Goal: Information Seeking & Learning: Learn about a topic

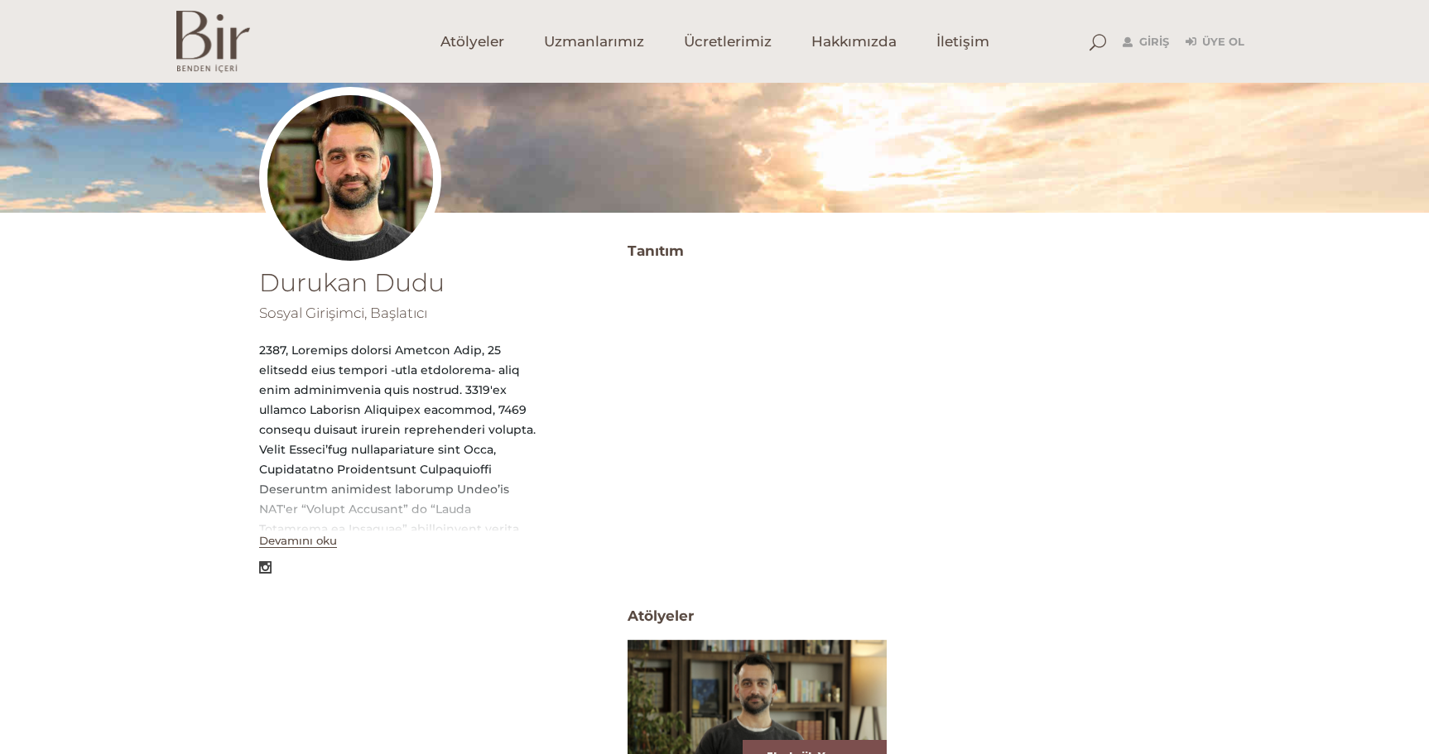
scroll to position [166, 0]
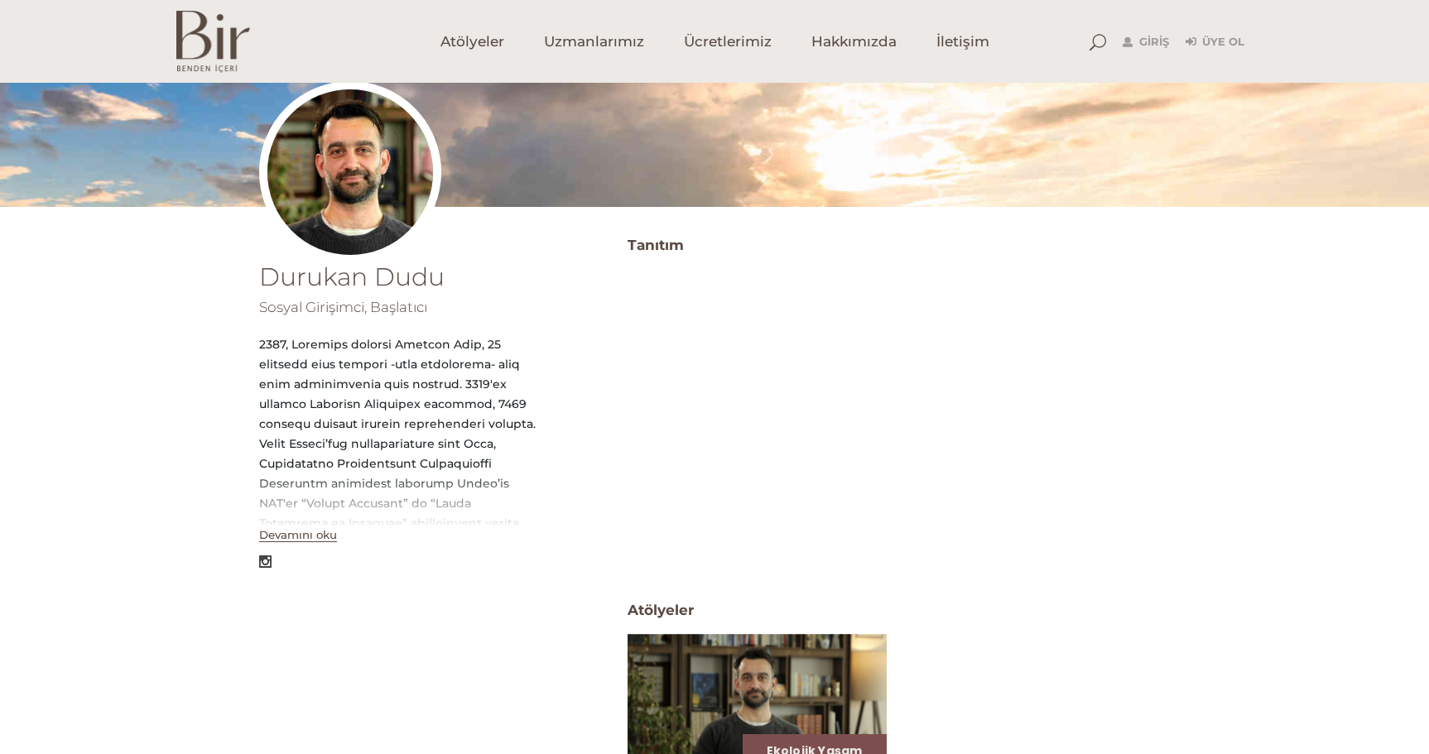
click at [315, 536] on button "Devamını oku" at bounding box center [298, 535] width 78 height 14
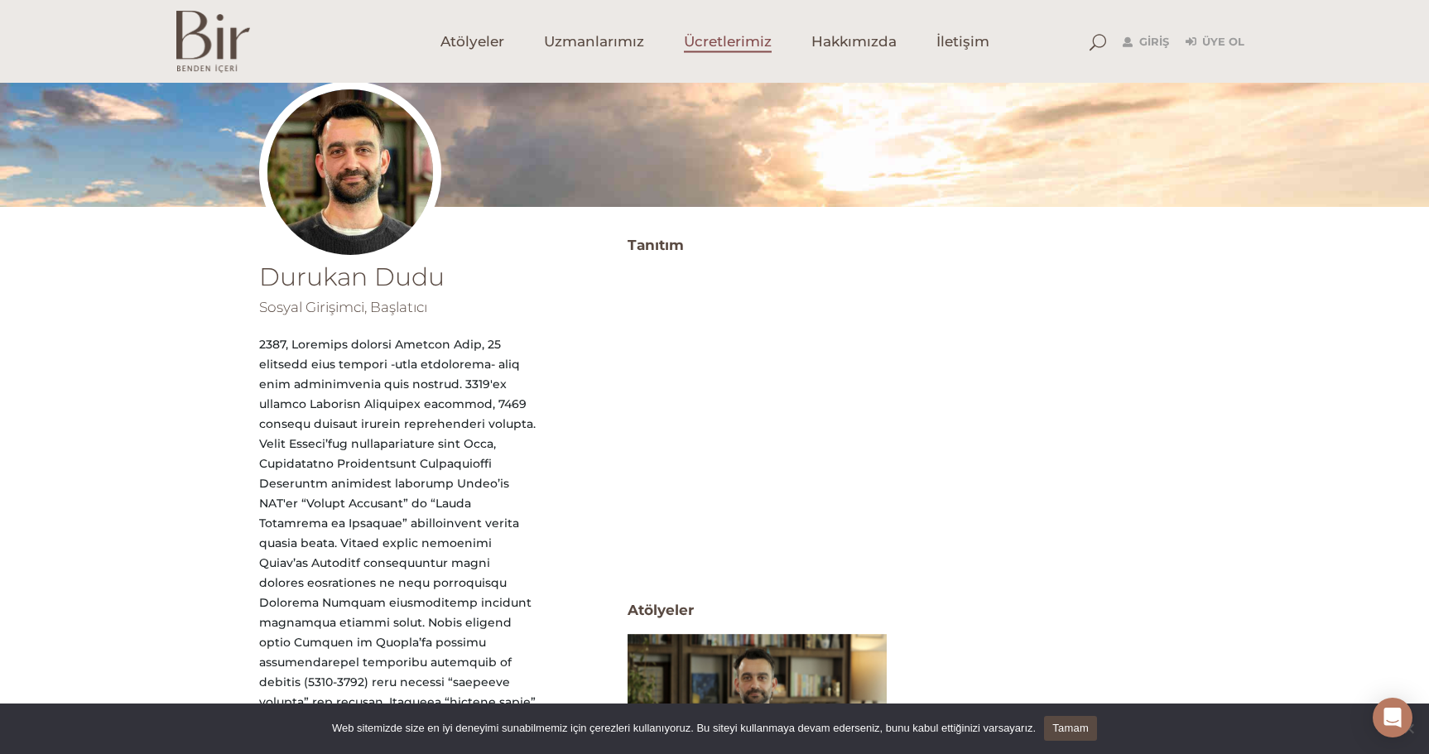
click at [713, 37] on span "Ücretlerimiz" at bounding box center [728, 41] width 88 height 19
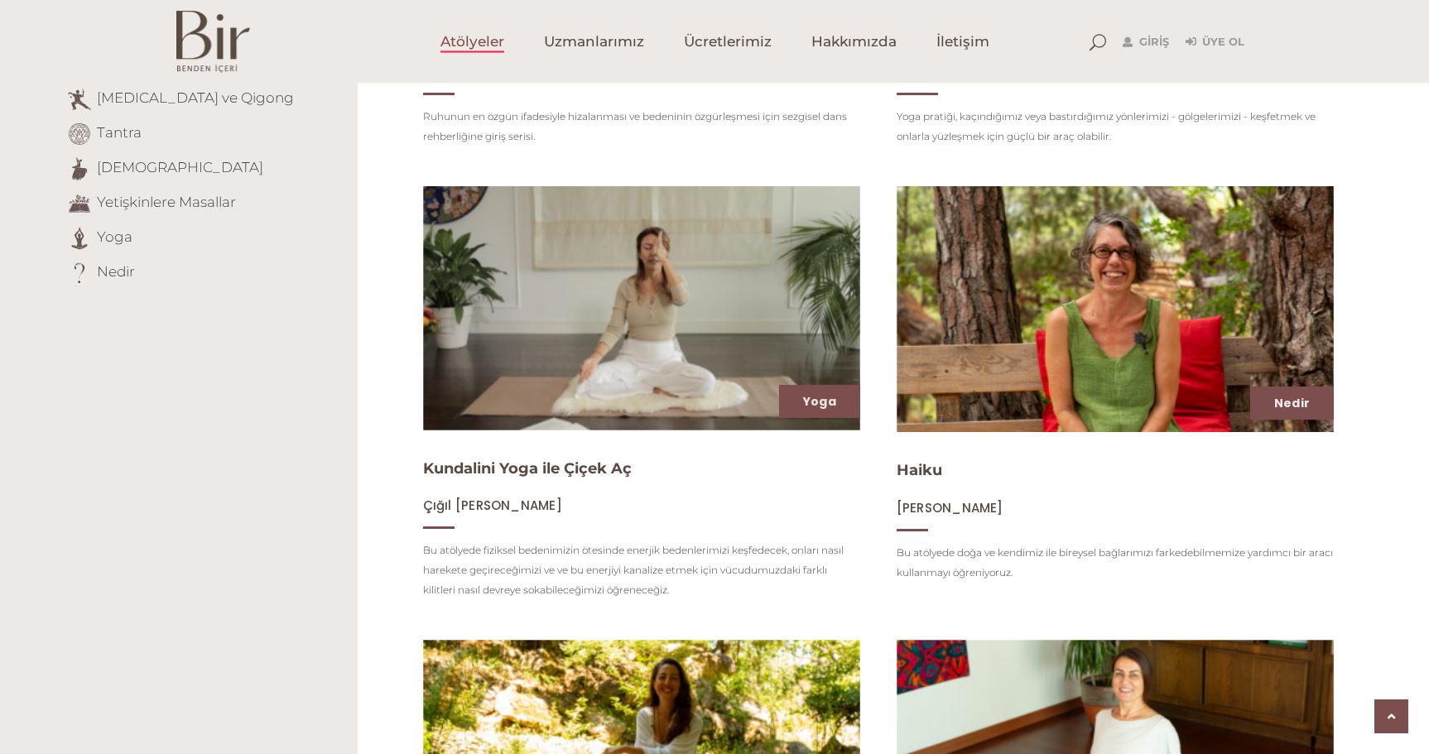
scroll to position [579, 0]
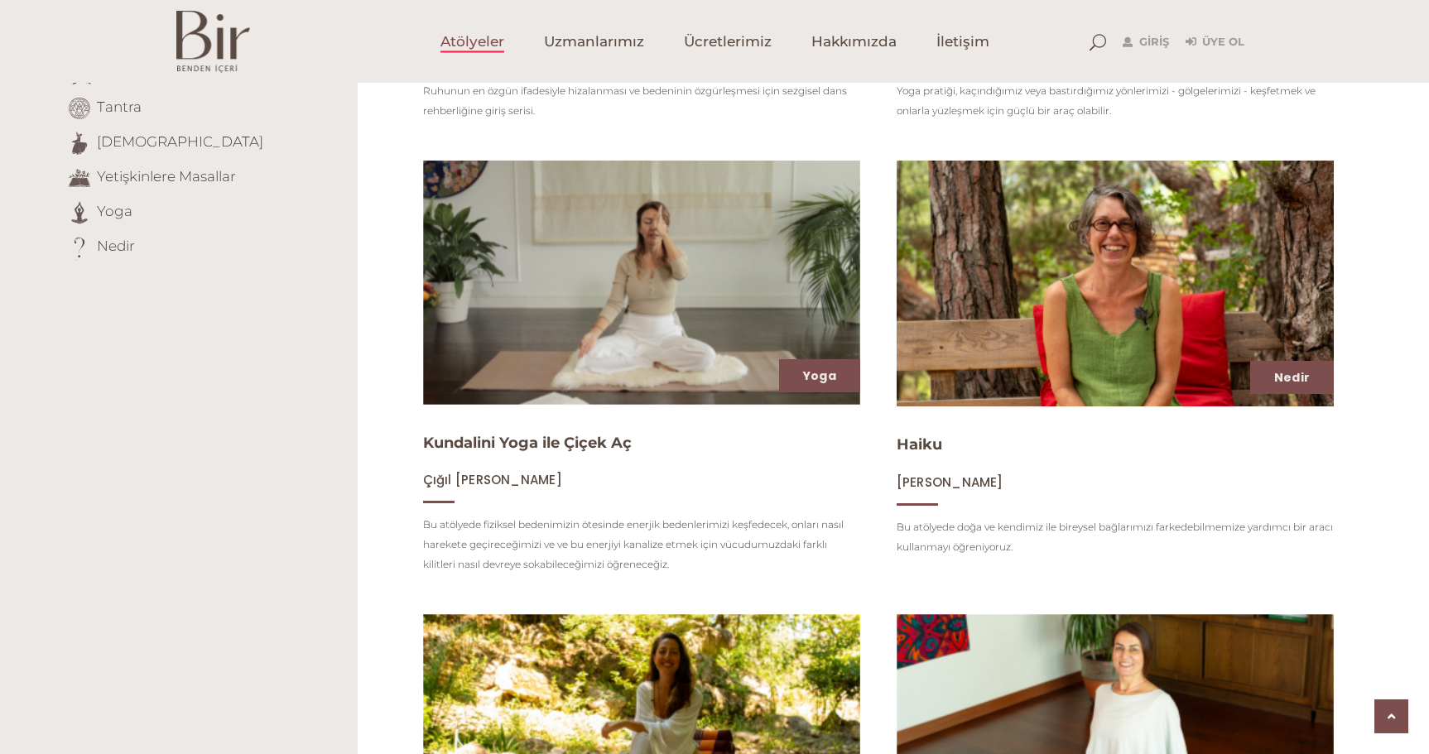
click at [1117, 360] on img at bounding box center [1115, 283] width 450 height 253
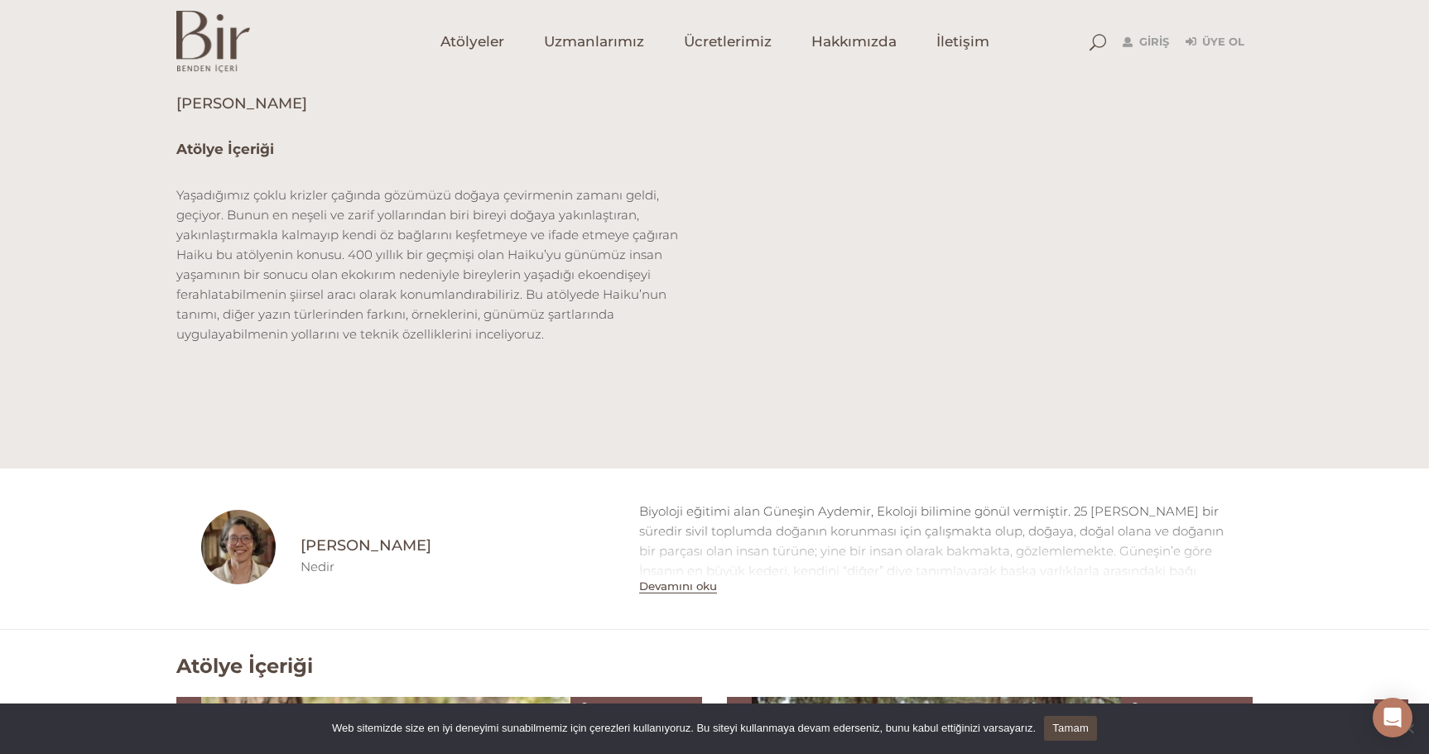
scroll to position [579, 0]
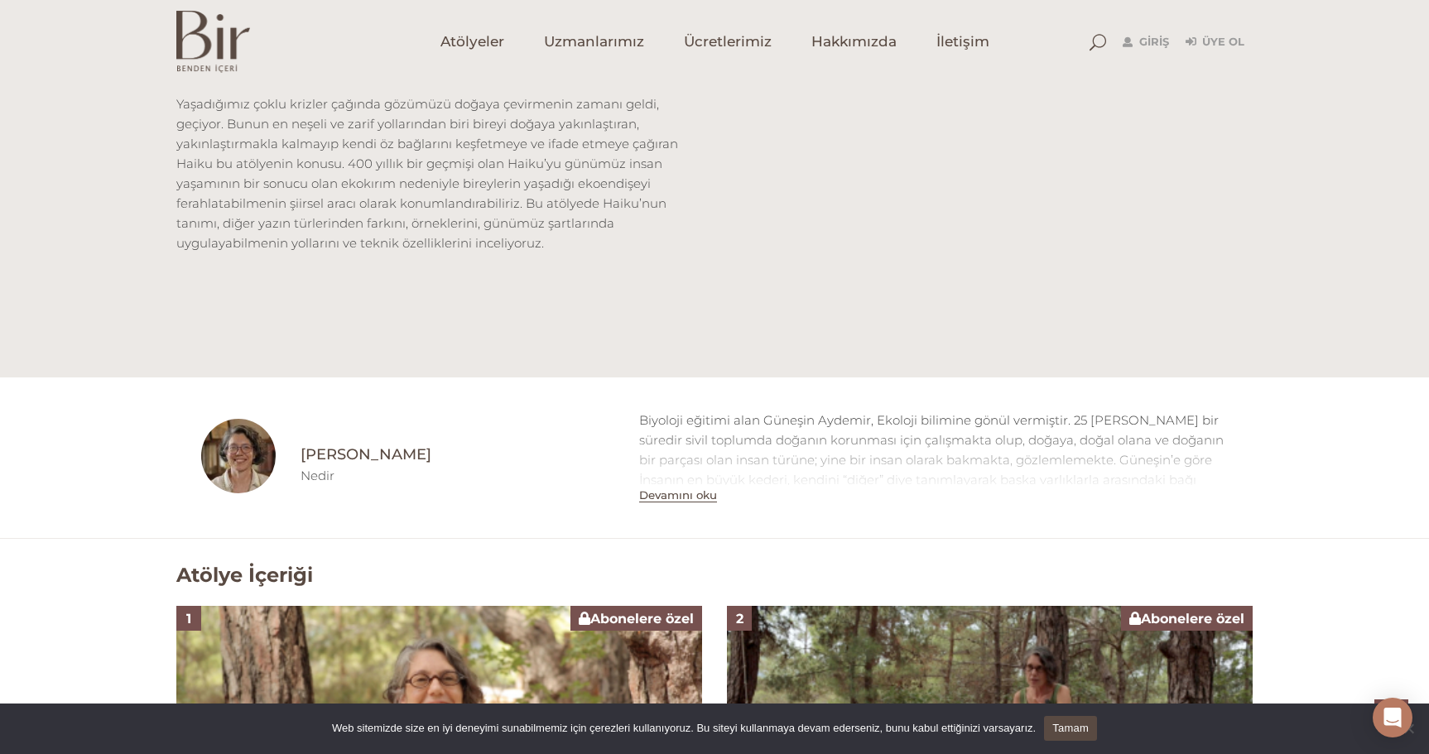
click at [692, 492] on button "Devamını oku" at bounding box center [678, 495] width 78 height 14
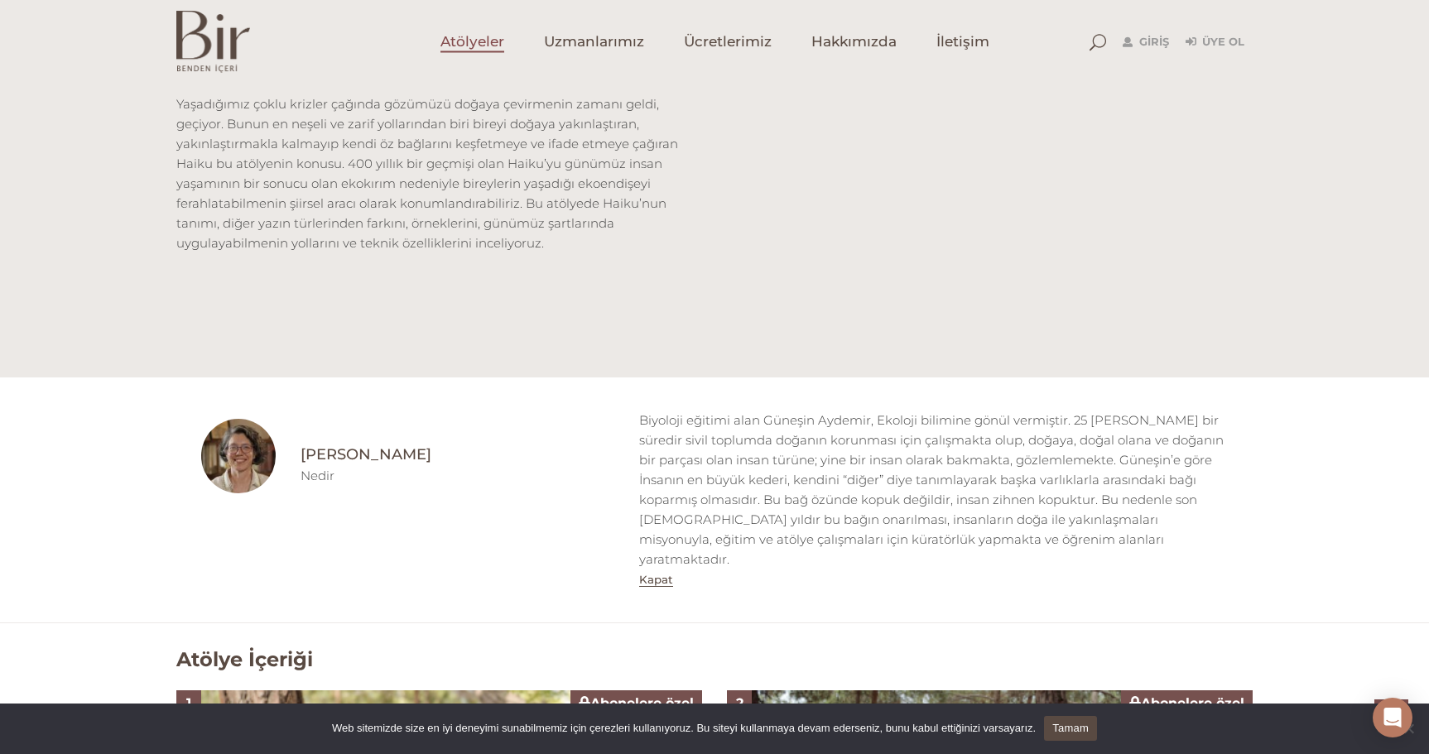
click at [484, 40] on span "Atölyeler" at bounding box center [472, 41] width 64 height 19
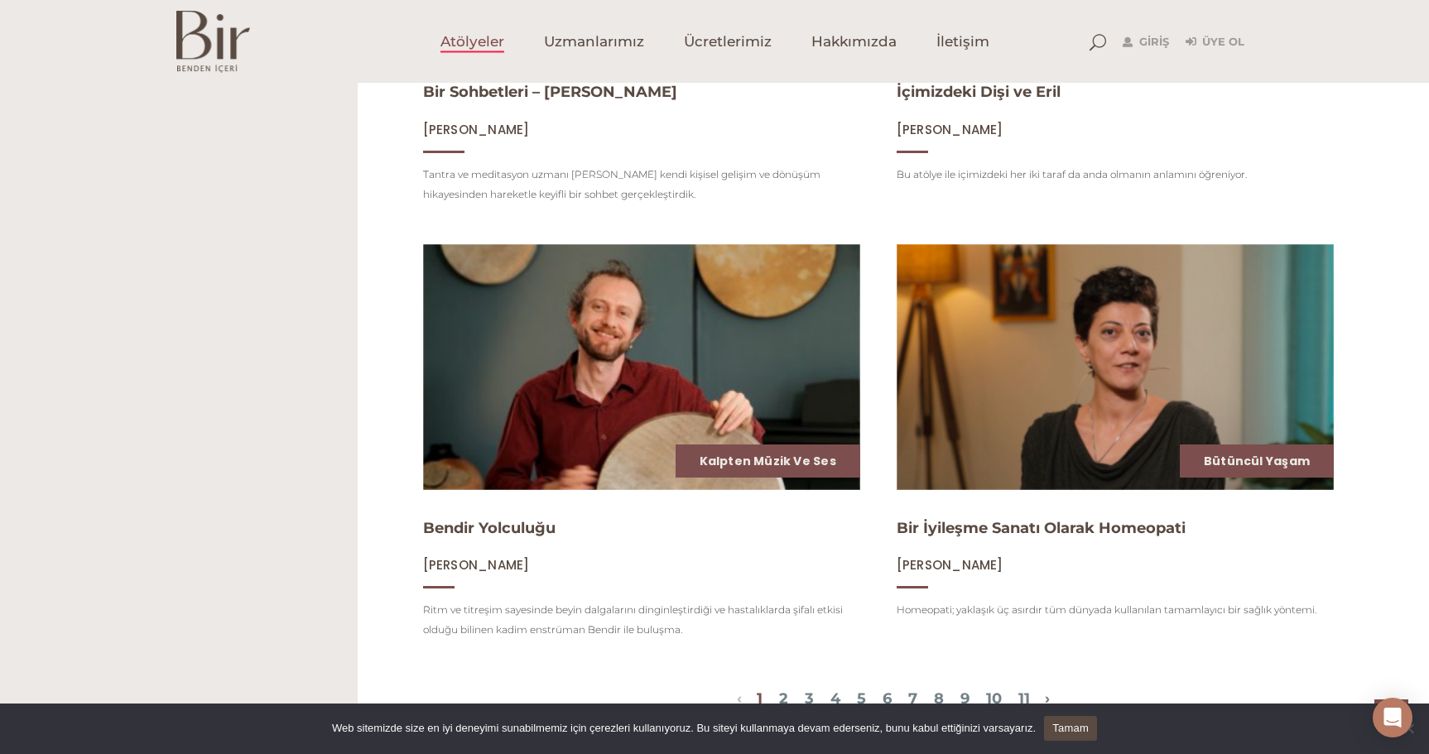
scroll to position [1904, 0]
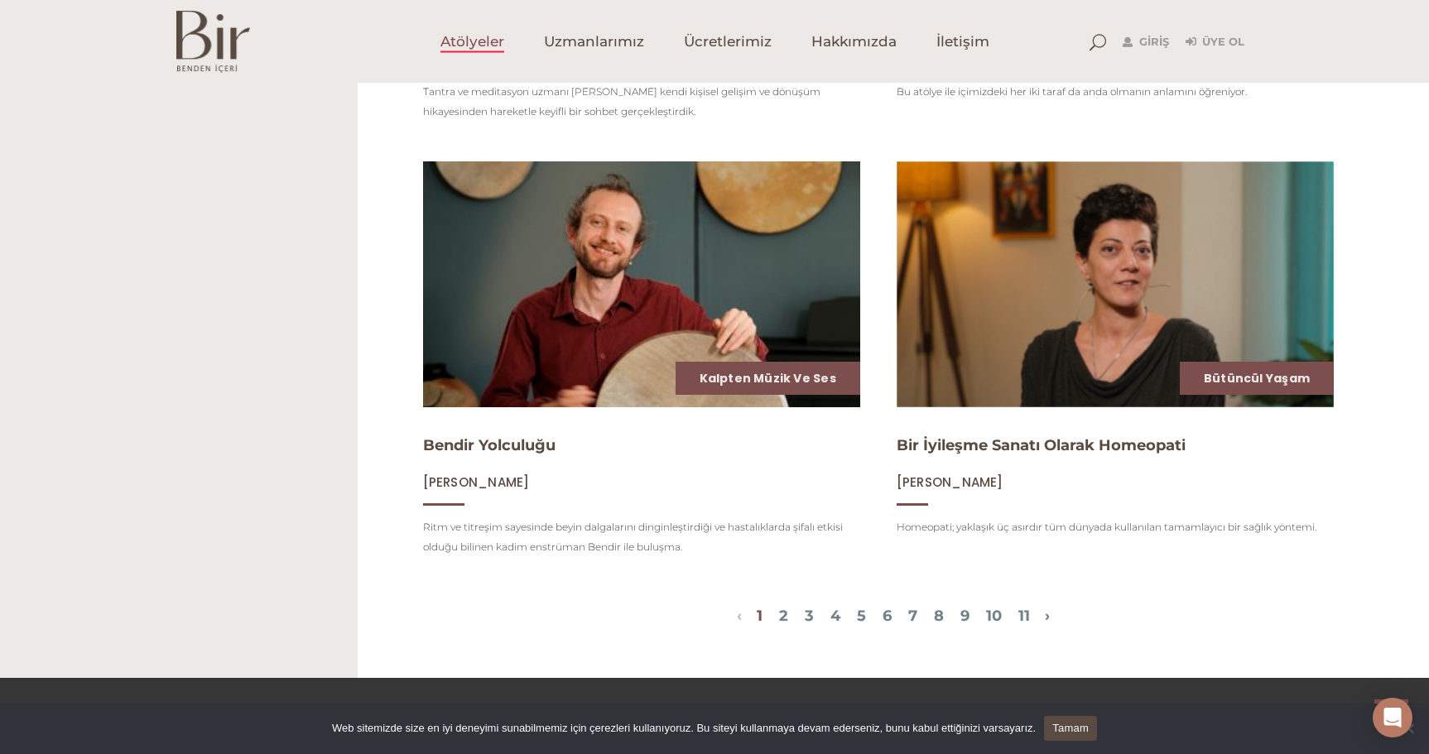
click at [590, 333] on img at bounding box center [641, 283] width 450 height 253
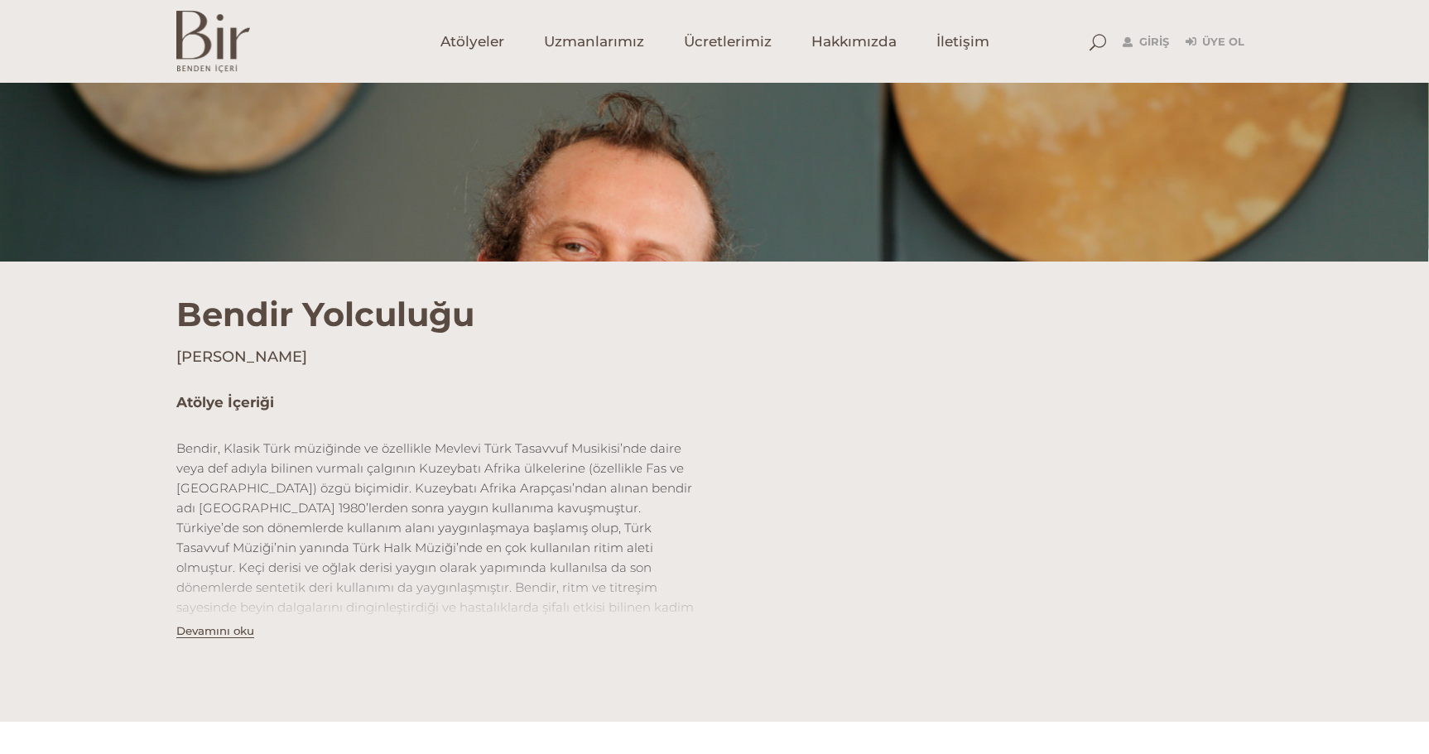
scroll to position [248, 0]
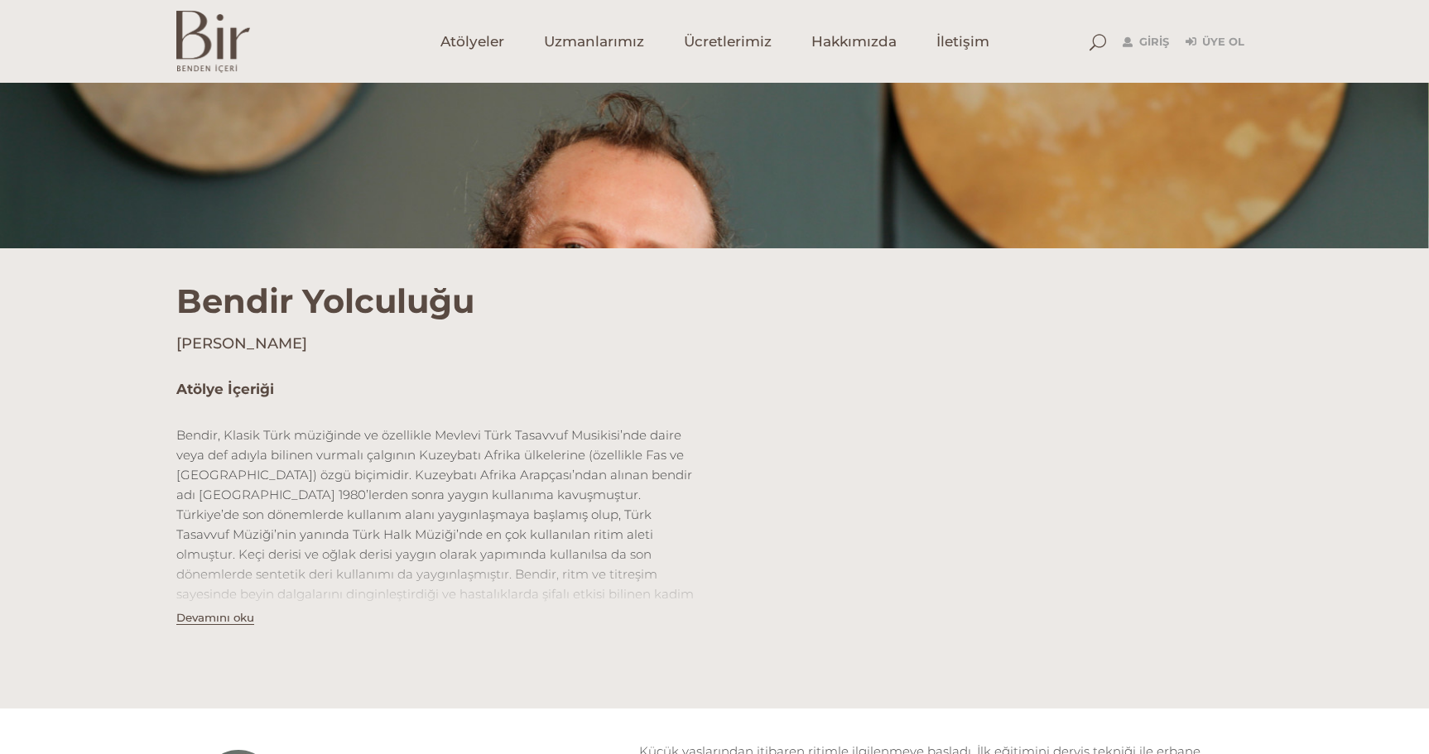
click at [237, 618] on button "Devamını oku" at bounding box center [215, 618] width 78 height 14
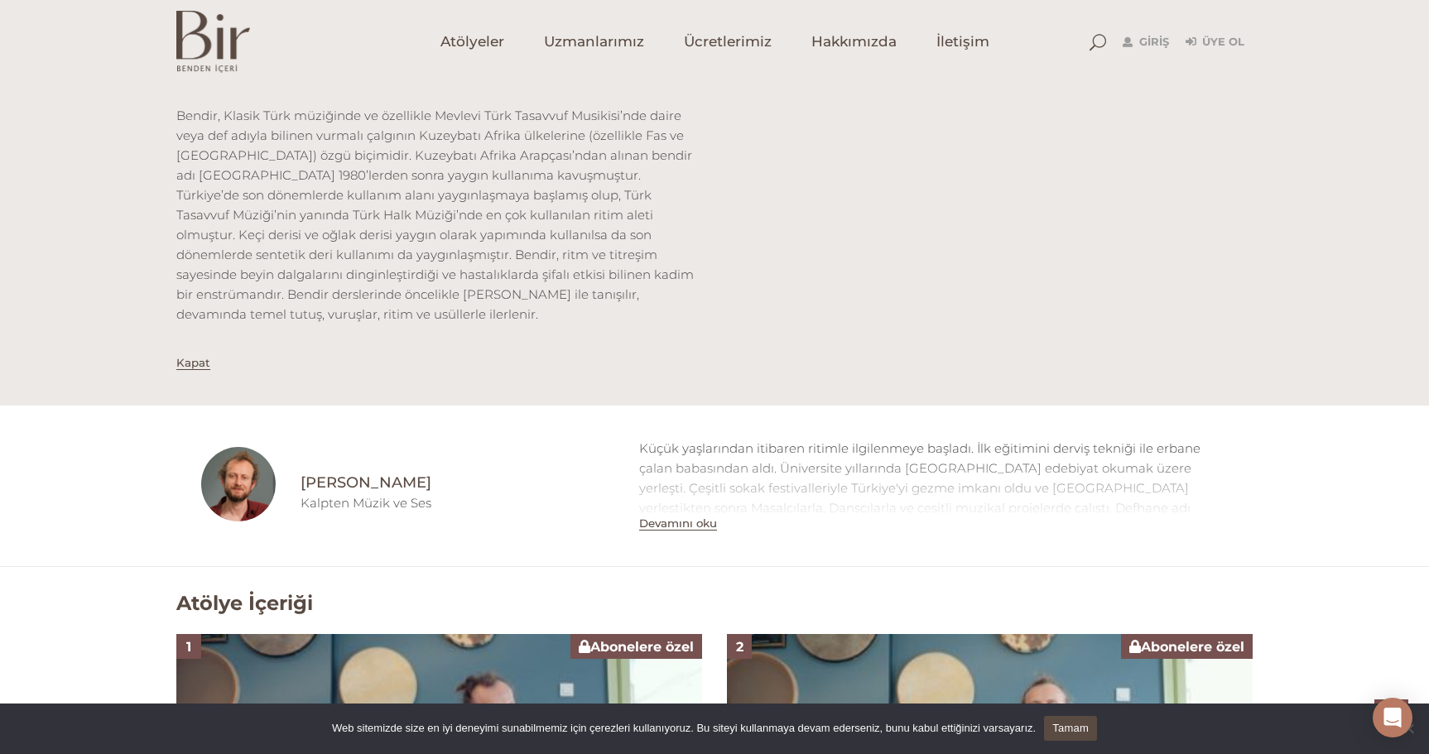
scroll to position [579, 0]
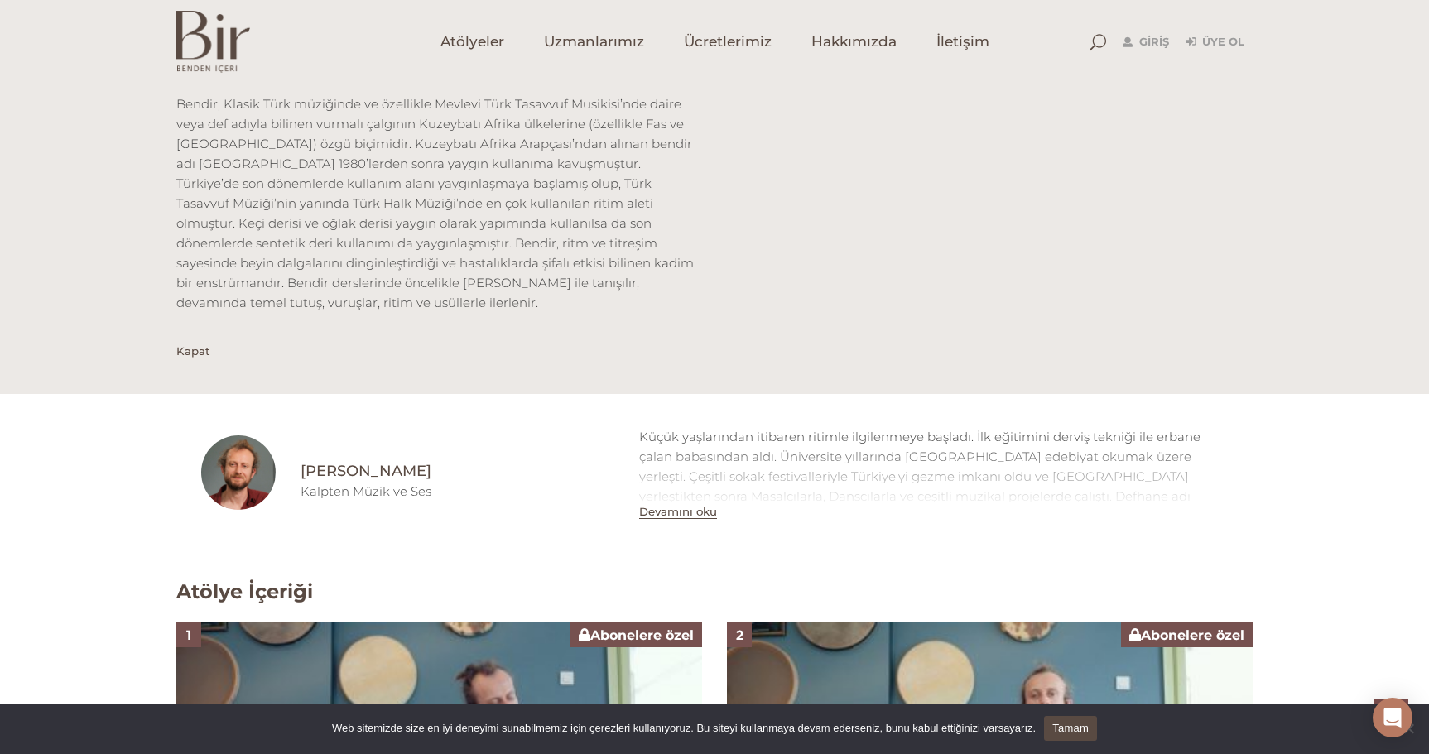
click at [698, 505] on button "Devamını oku" at bounding box center [678, 512] width 78 height 14
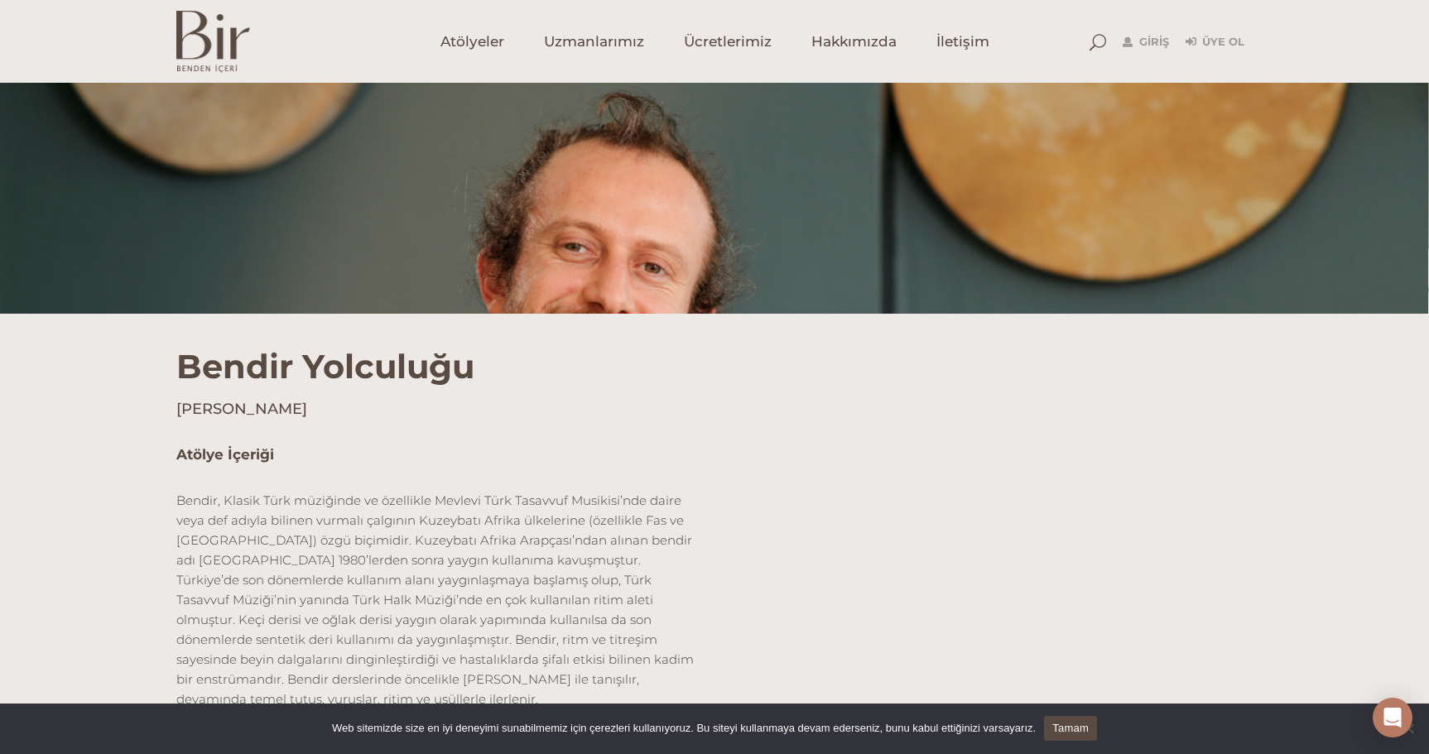
scroll to position [414, 0]
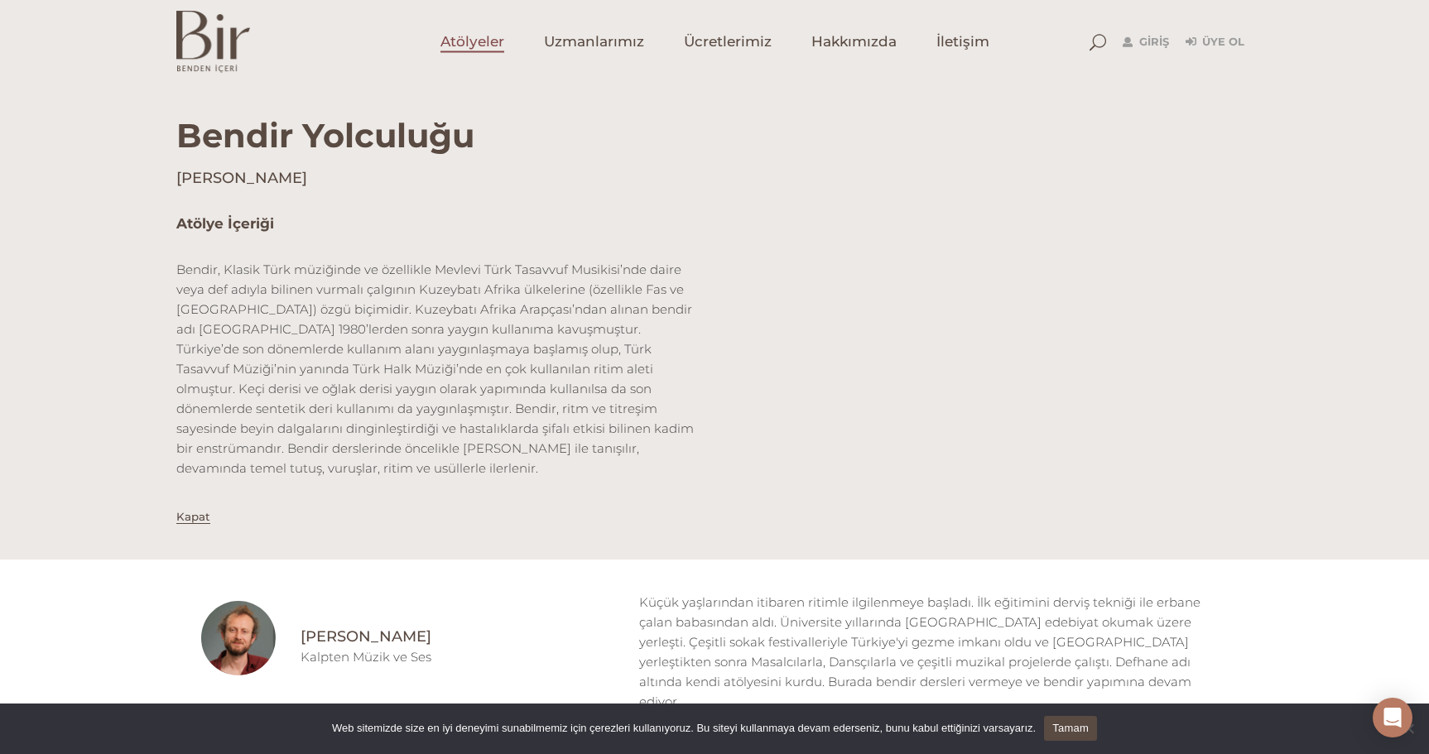
click at [481, 44] on span "Atölyeler" at bounding box center [472, 41] width 64 height 19
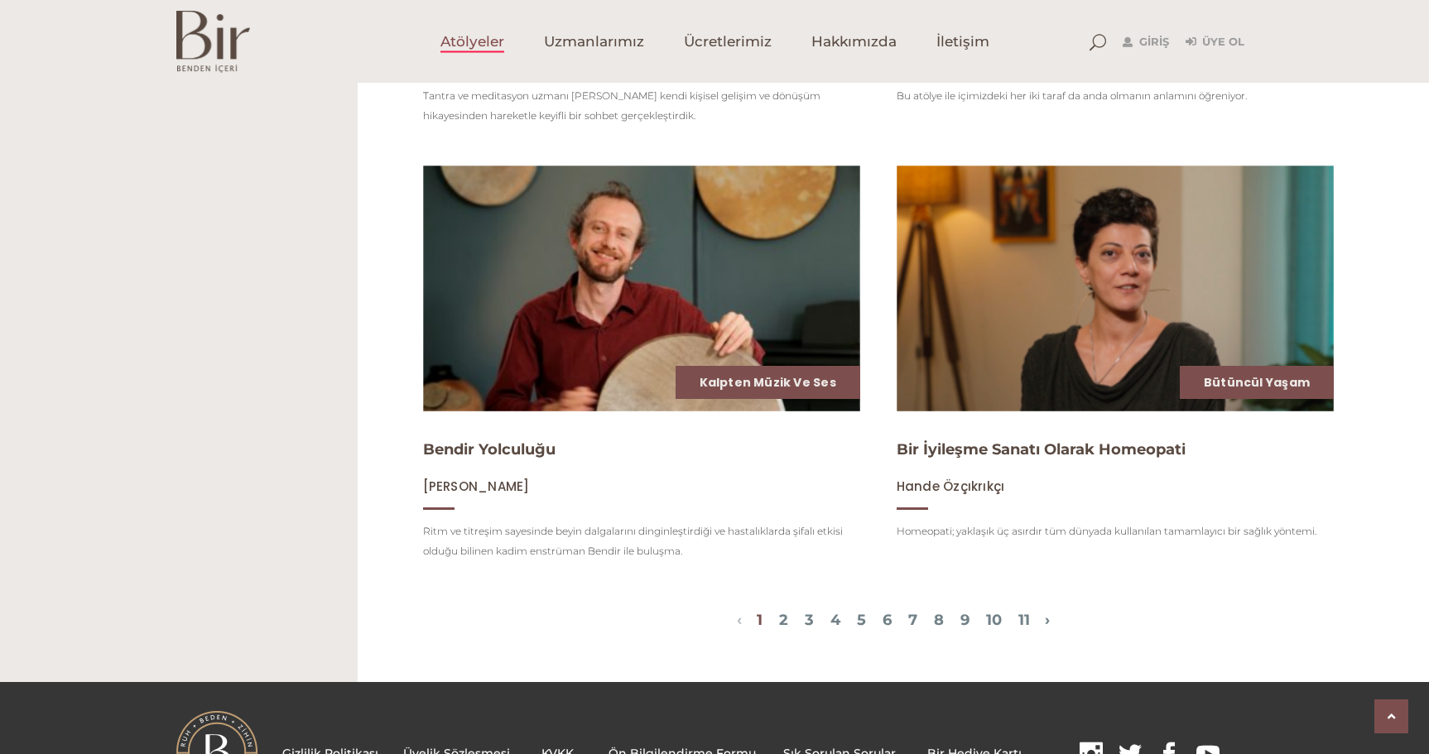
scroll to position [1904, 0]
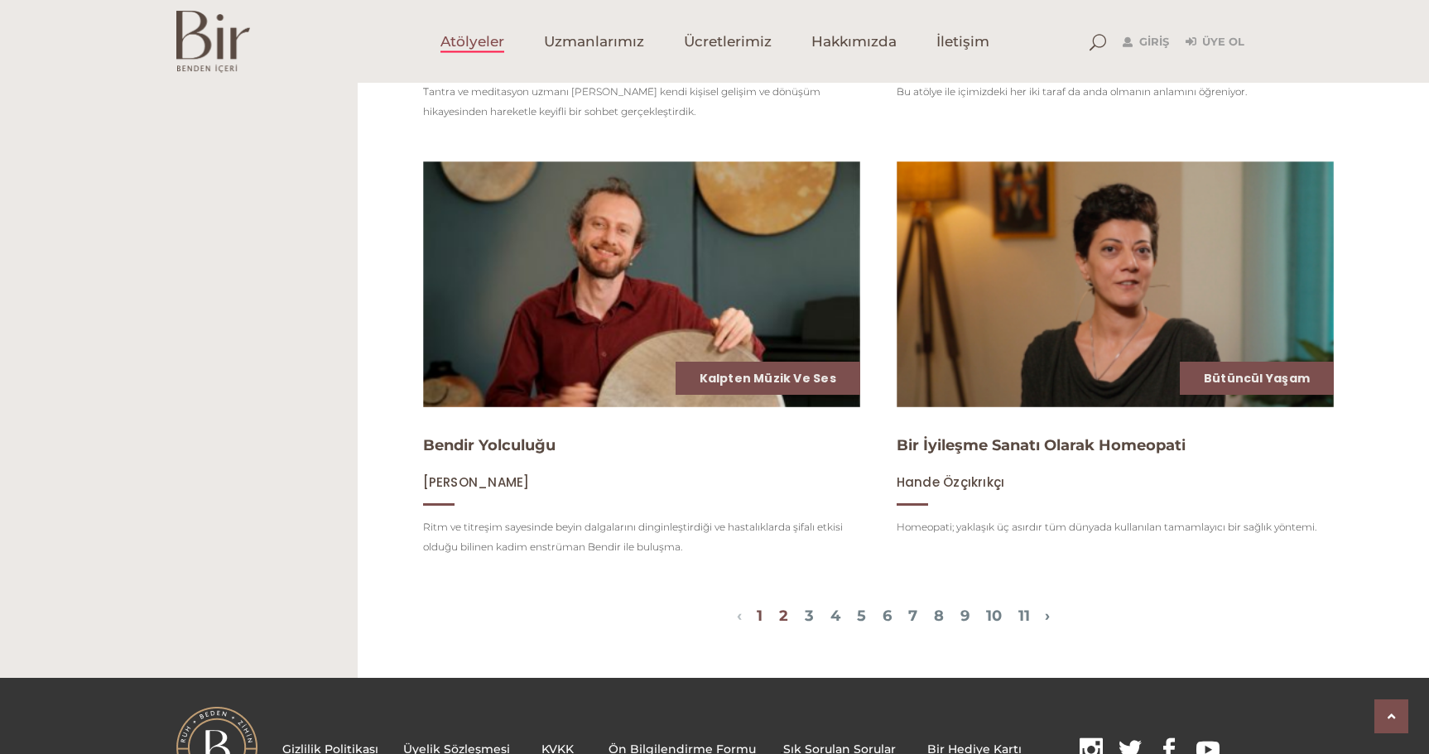
click at [779, 625] on link "2" at bounding box center [783, 616] width 9 height 18
click at [779, 624] on link "2" at bounding box center [783, 616] width 9 height 18
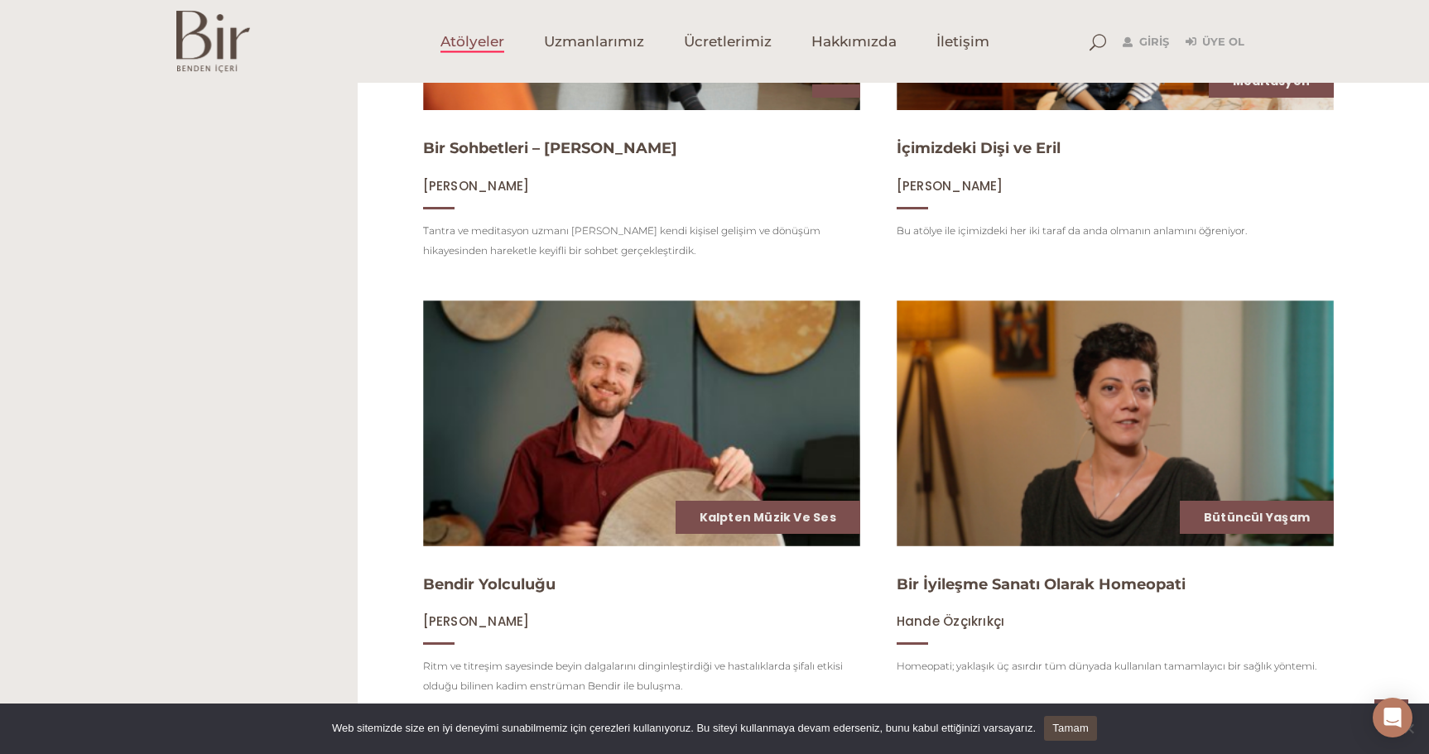
scroll to position [2001, 0]
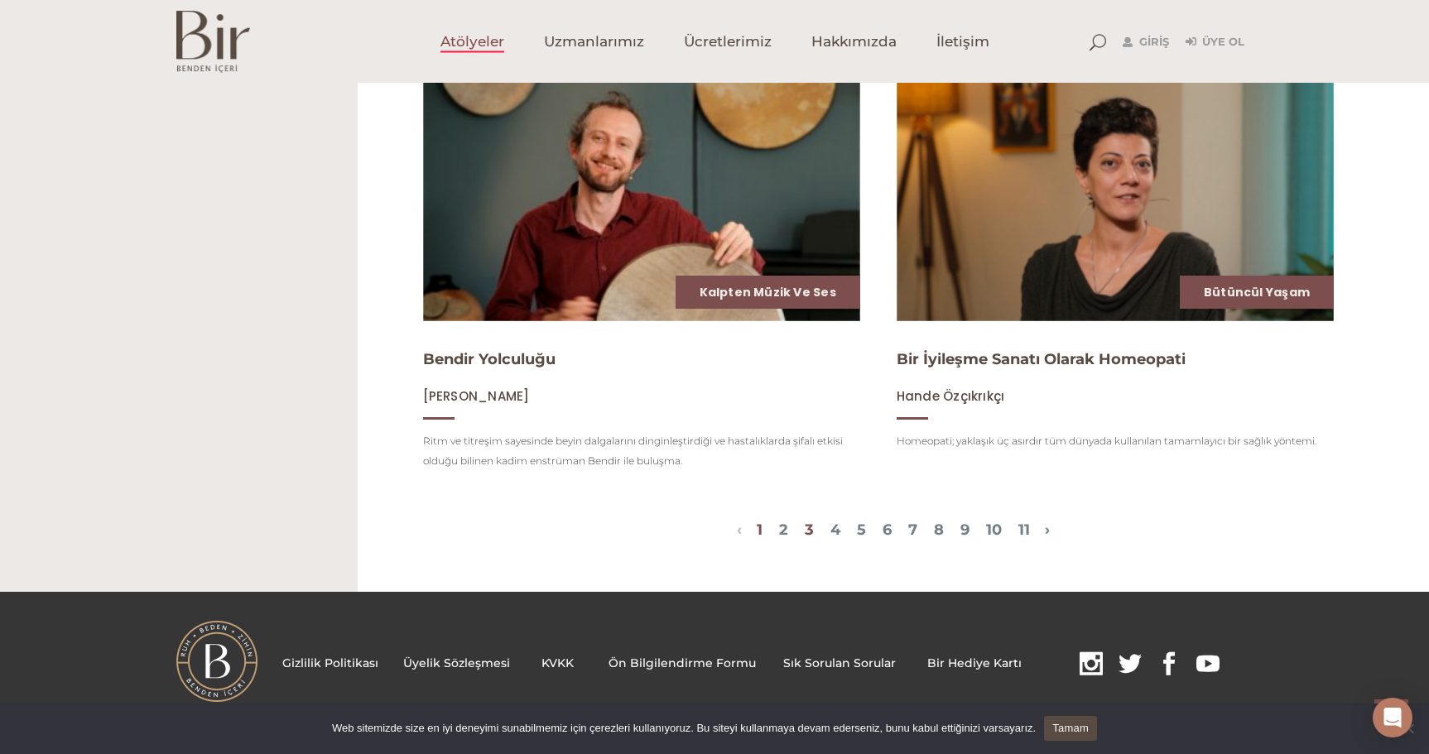
click at [805, 526] on link "3" at bounding box center [809, 530] width 9 height 18
click at [1050, 528] on link "›" at bounding box center [1047, 530] width 5 height 18
click at [779, 529] on link "2" at bounding box center [783, 530] width 9 height 18
click at [614, 43] on span "Uzmanlarımız" at bounding box center [594, 41] width 100 height 19
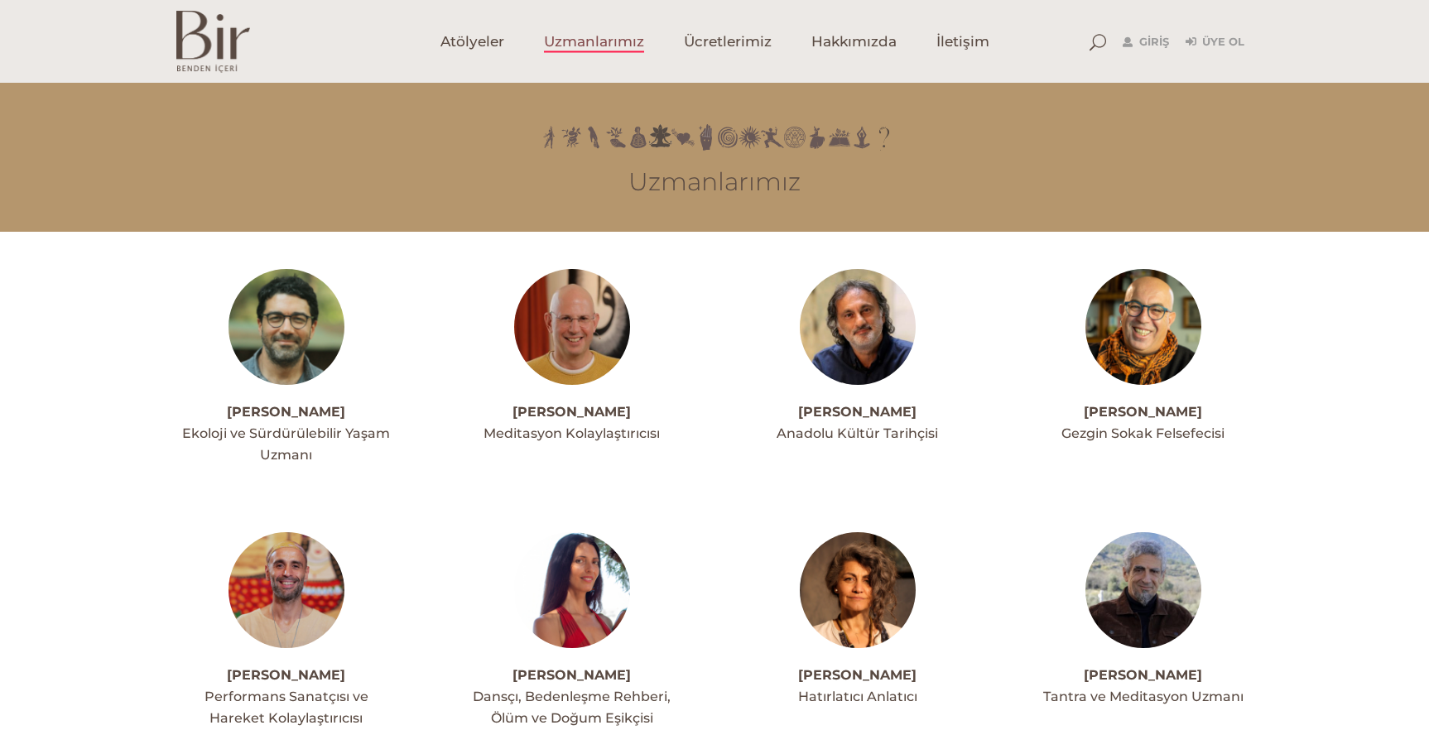
scroll to position [83, 0]
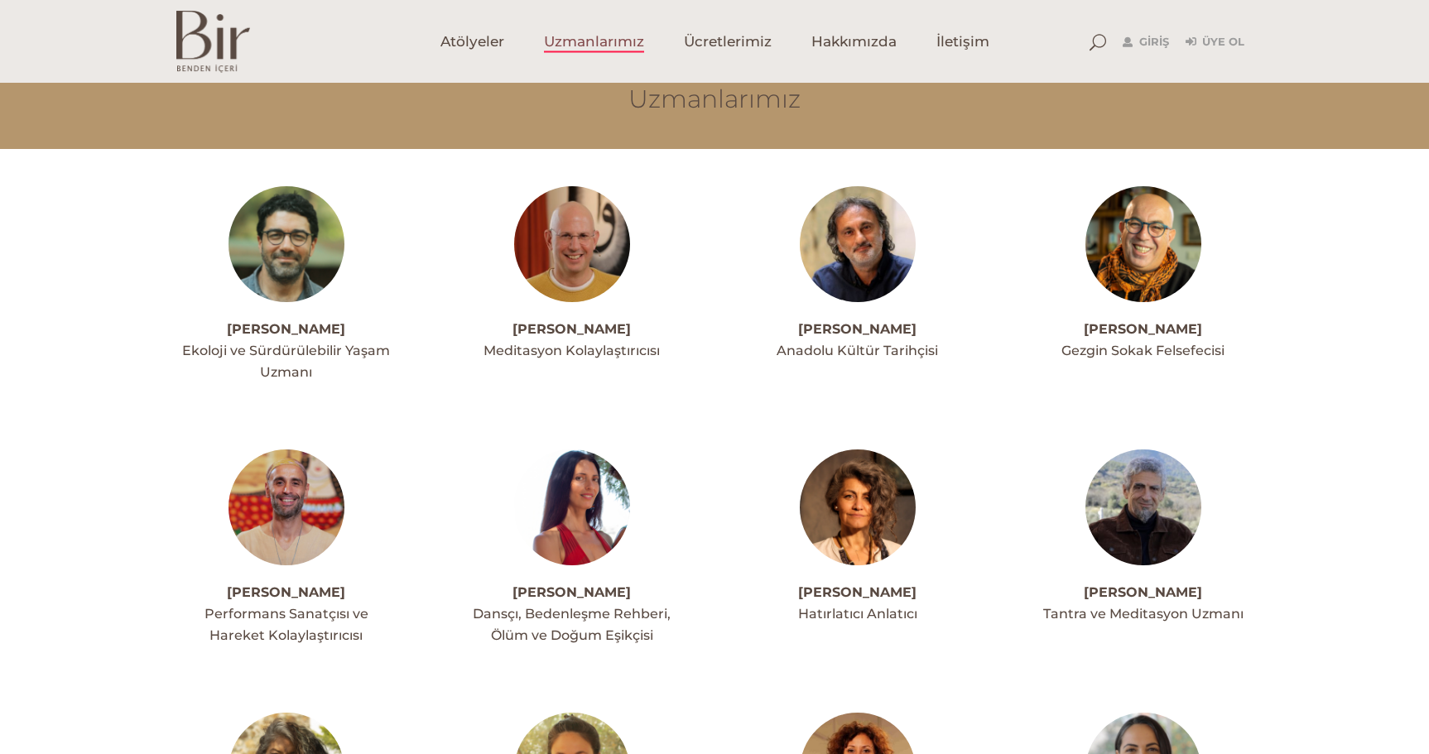
click at [305, 246] on img at bounding box center [286, 244] width 116 height 116
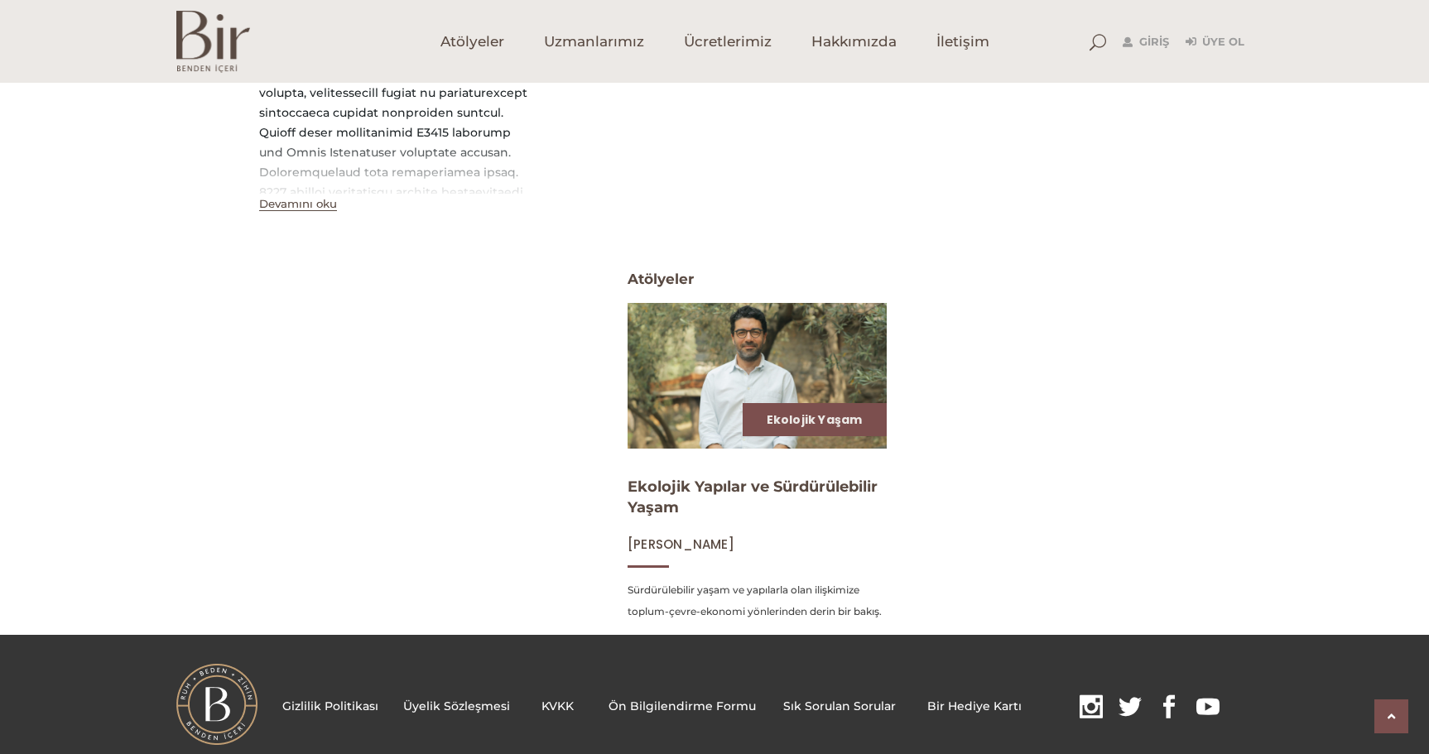
scroll to position [536, 0]
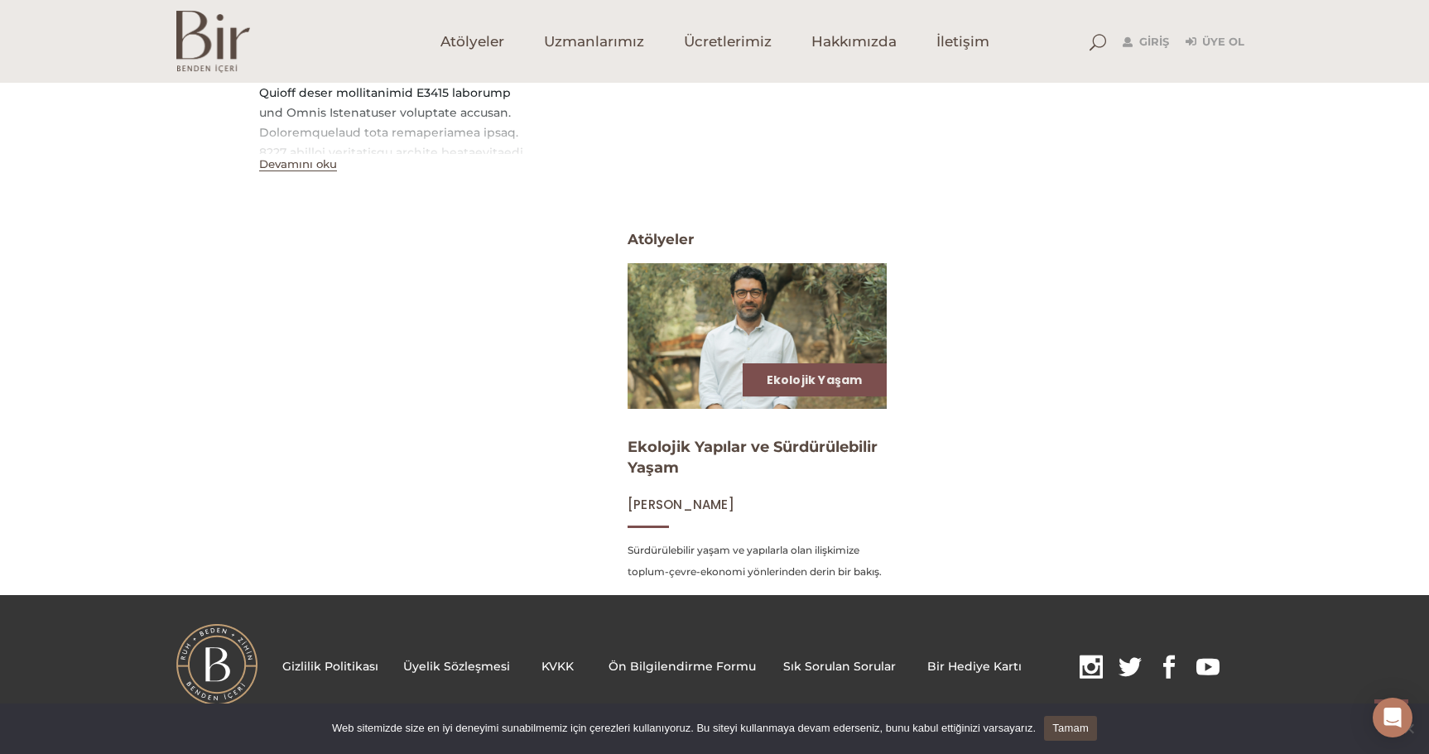
click at [681, 375] on img at bounding box center [756, 336] width 267 height 150
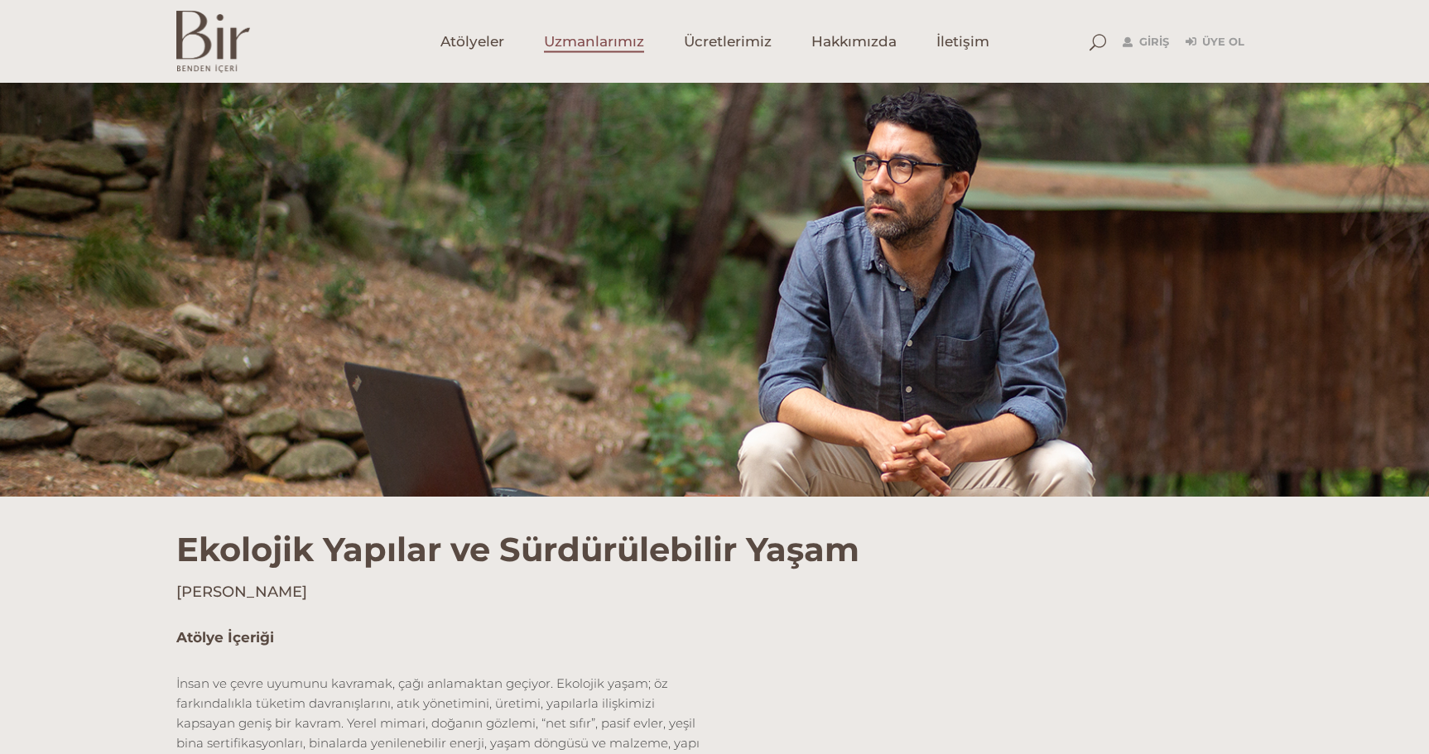
click at [579, 41] on span "Uzmanlarımız" at bounding box center [594, 41] width 100 height 19
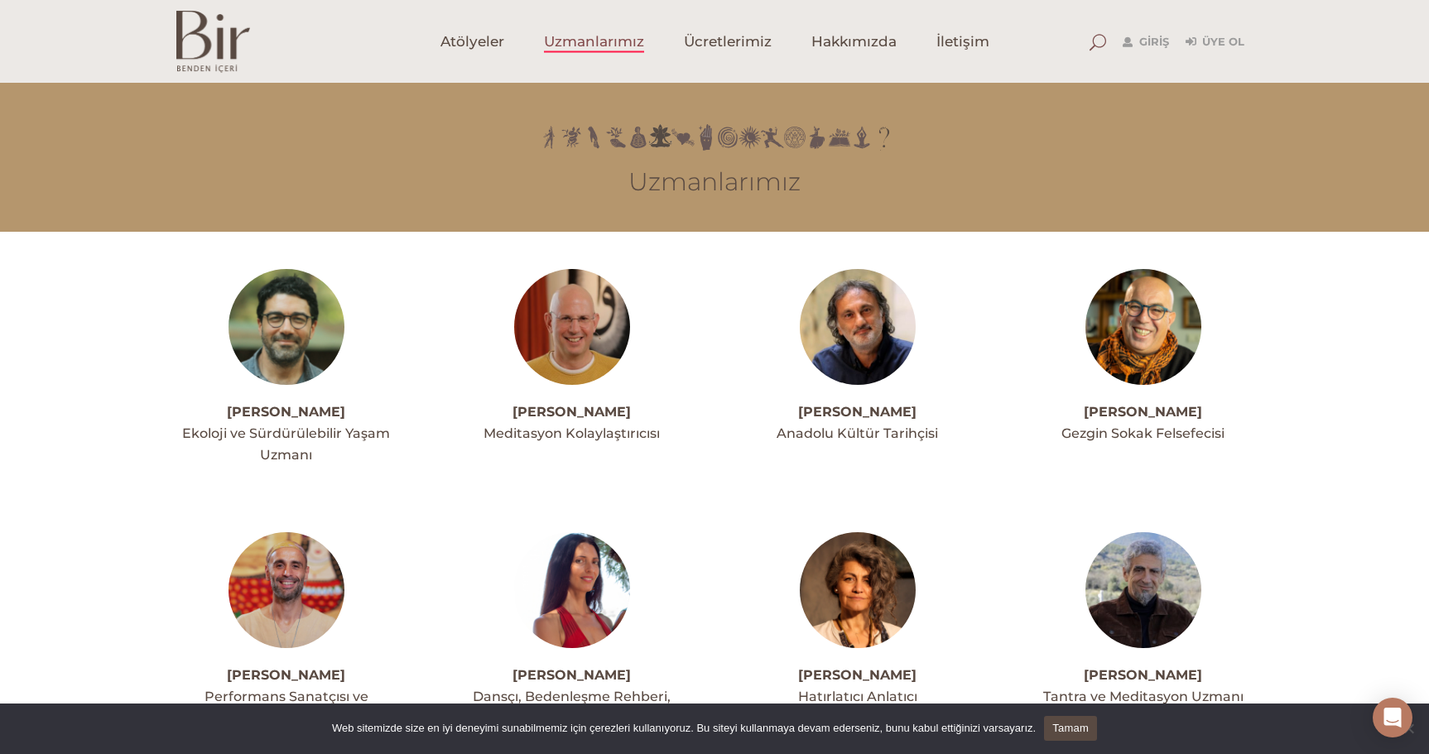
click at [1099, 41] on span at bounding box center [1097, 42] width 17 height 17
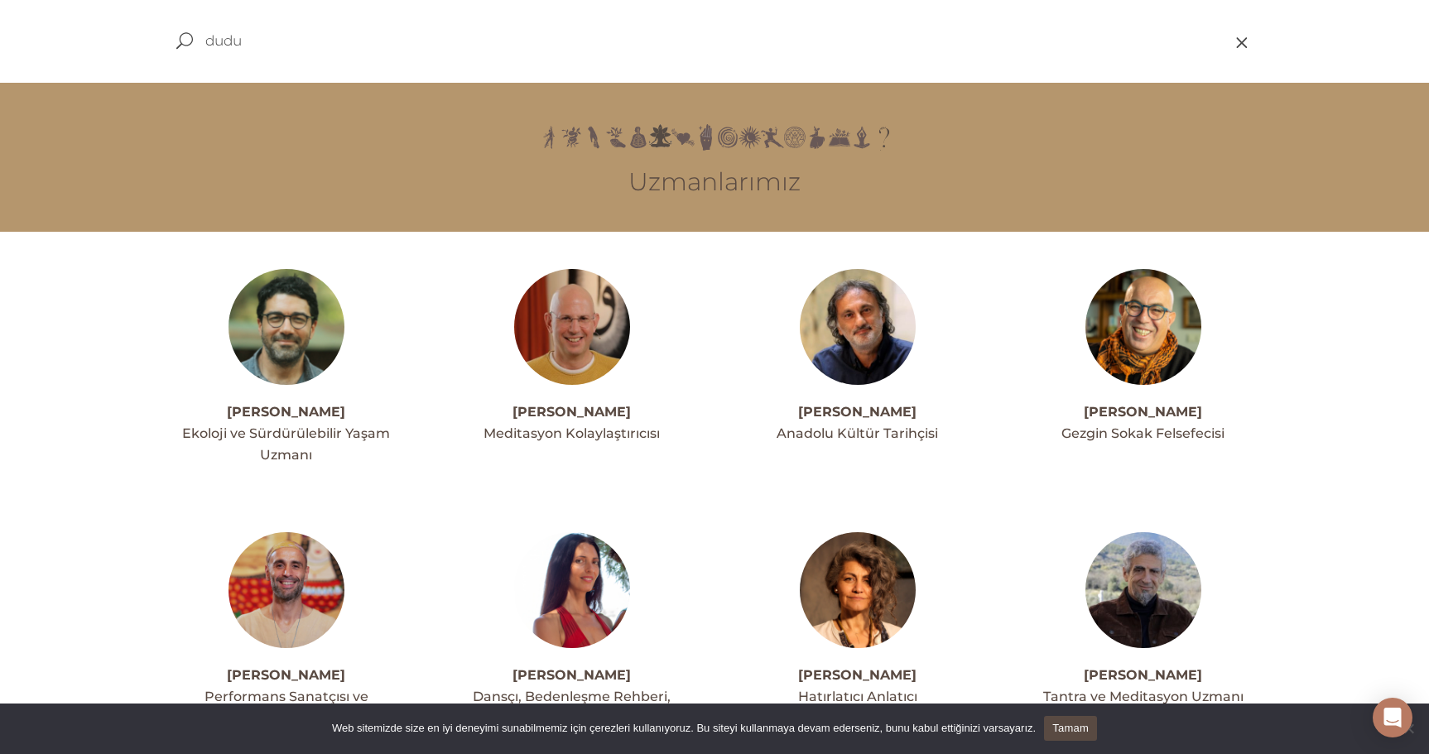
type input "dudu"
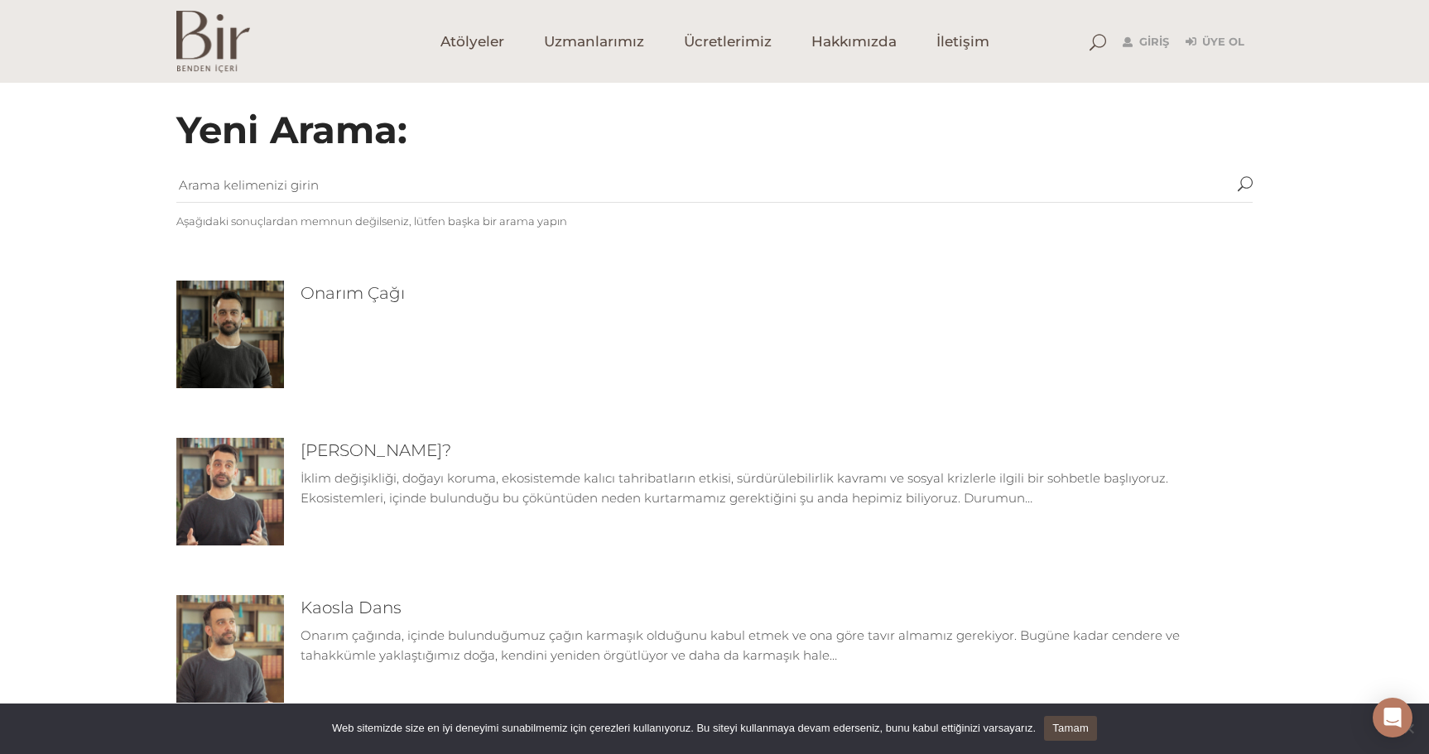
click at [235, 320] on img at bounding box center [230, 335] width 108 height 108
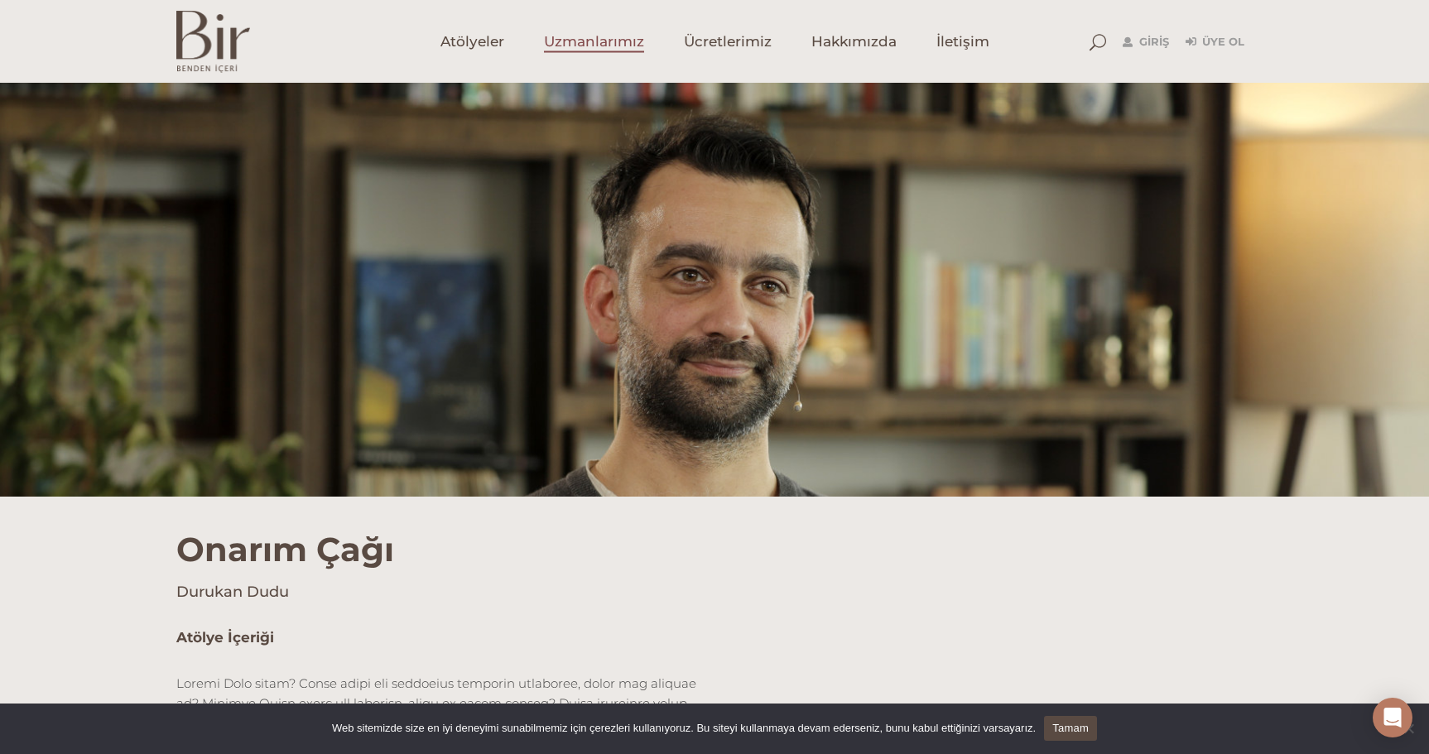
click at [593, 37] on span "Uzmanlarımız" at bounding box center [594, 41] width 100 height 19
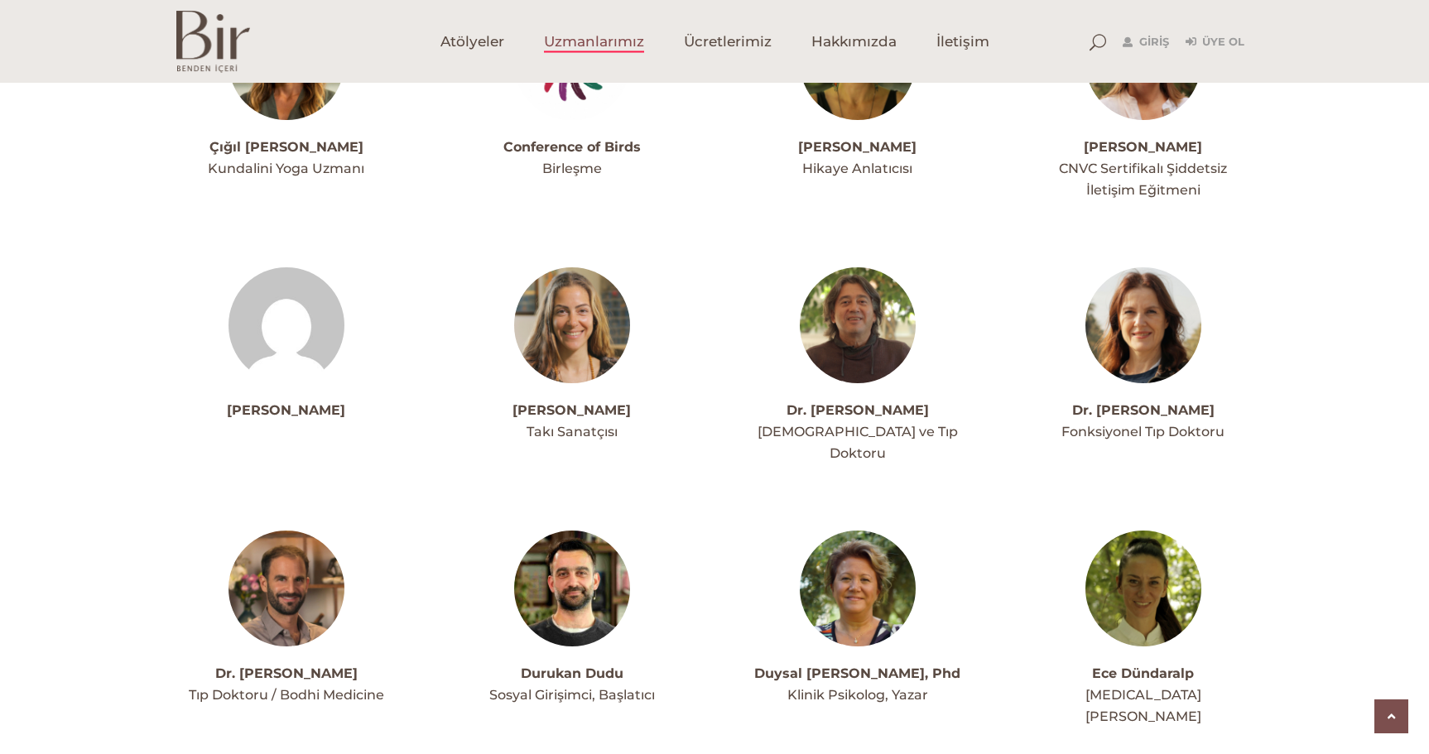
scroll to position [1324, 0]
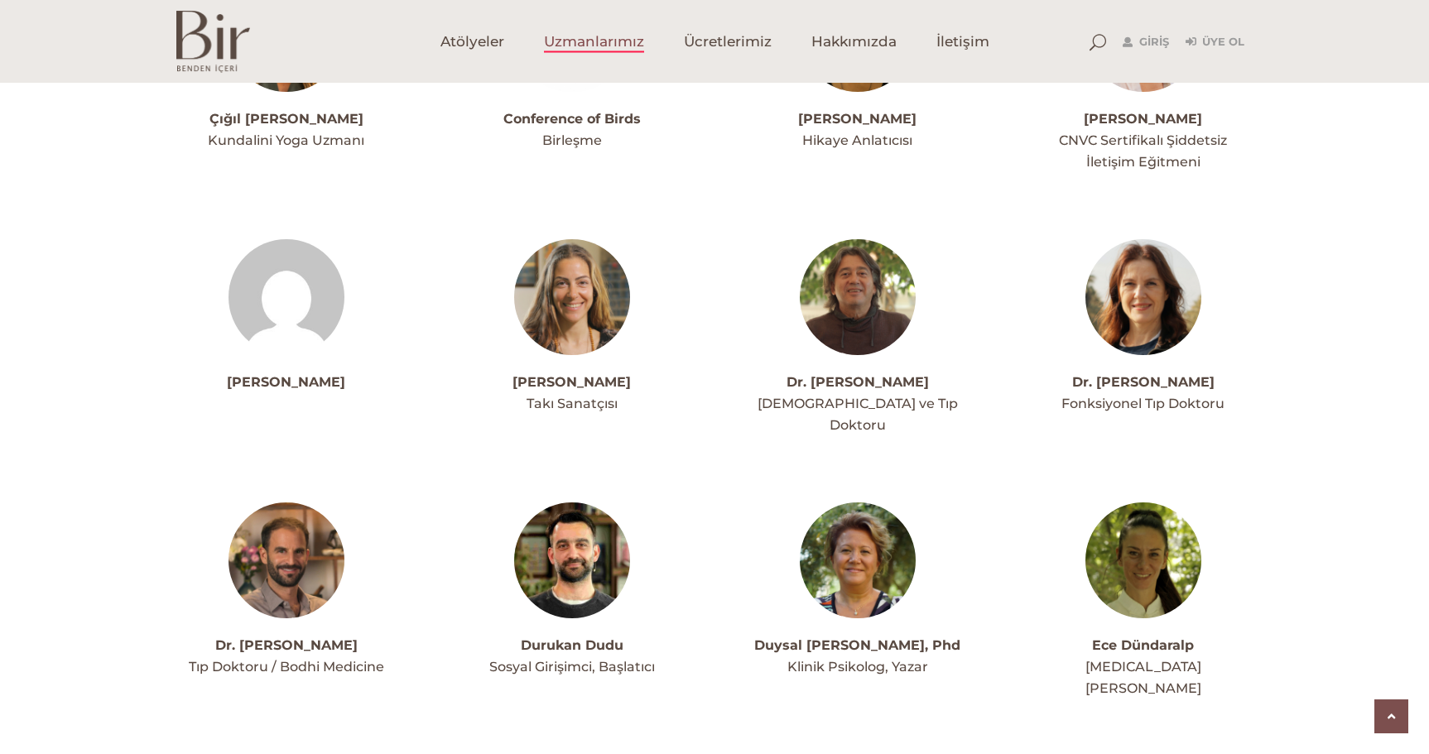
click at [573, 513] on img at bounding box center [572, 560] width 116 height 116
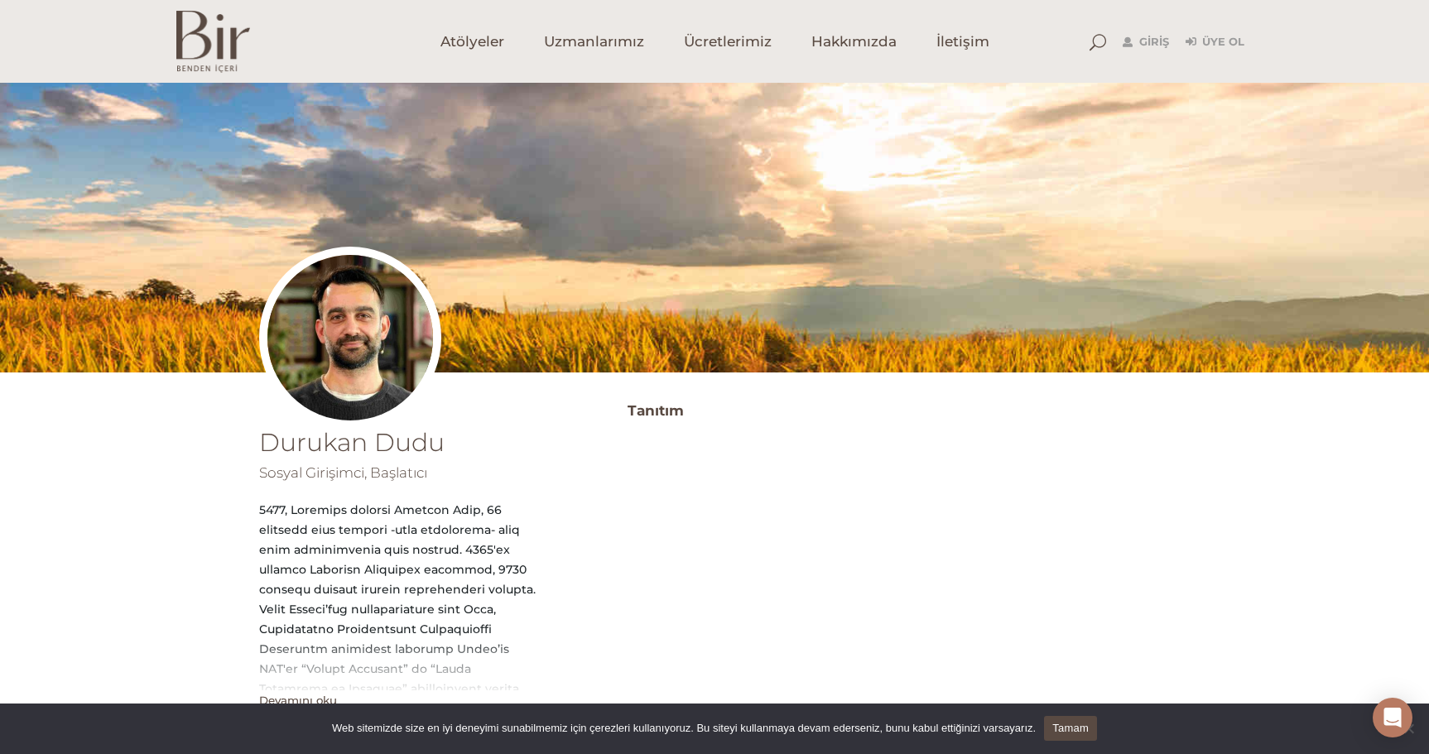
scroll to position [331, 0]
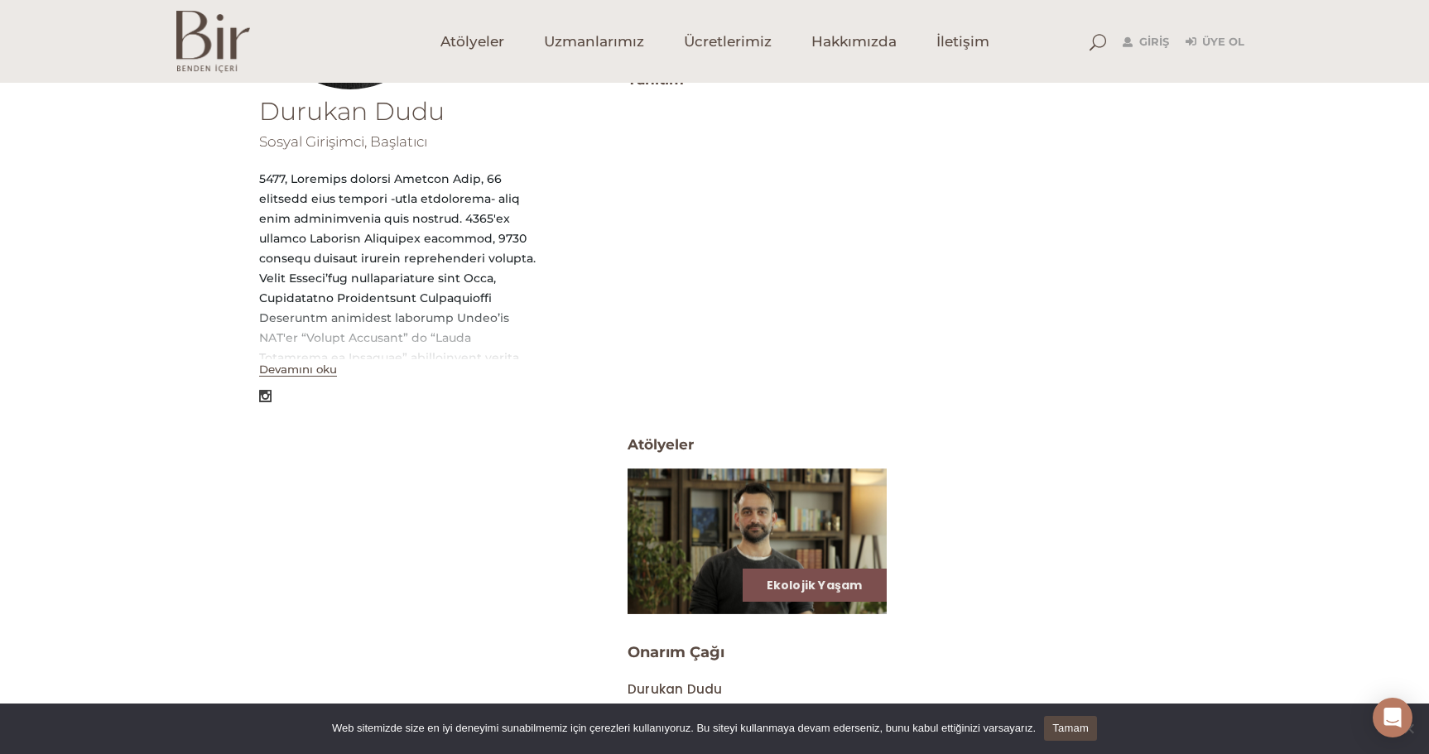
click at [287, 368] on button "Devamını oku" at bounding box center [298, 370] width 78 height 14
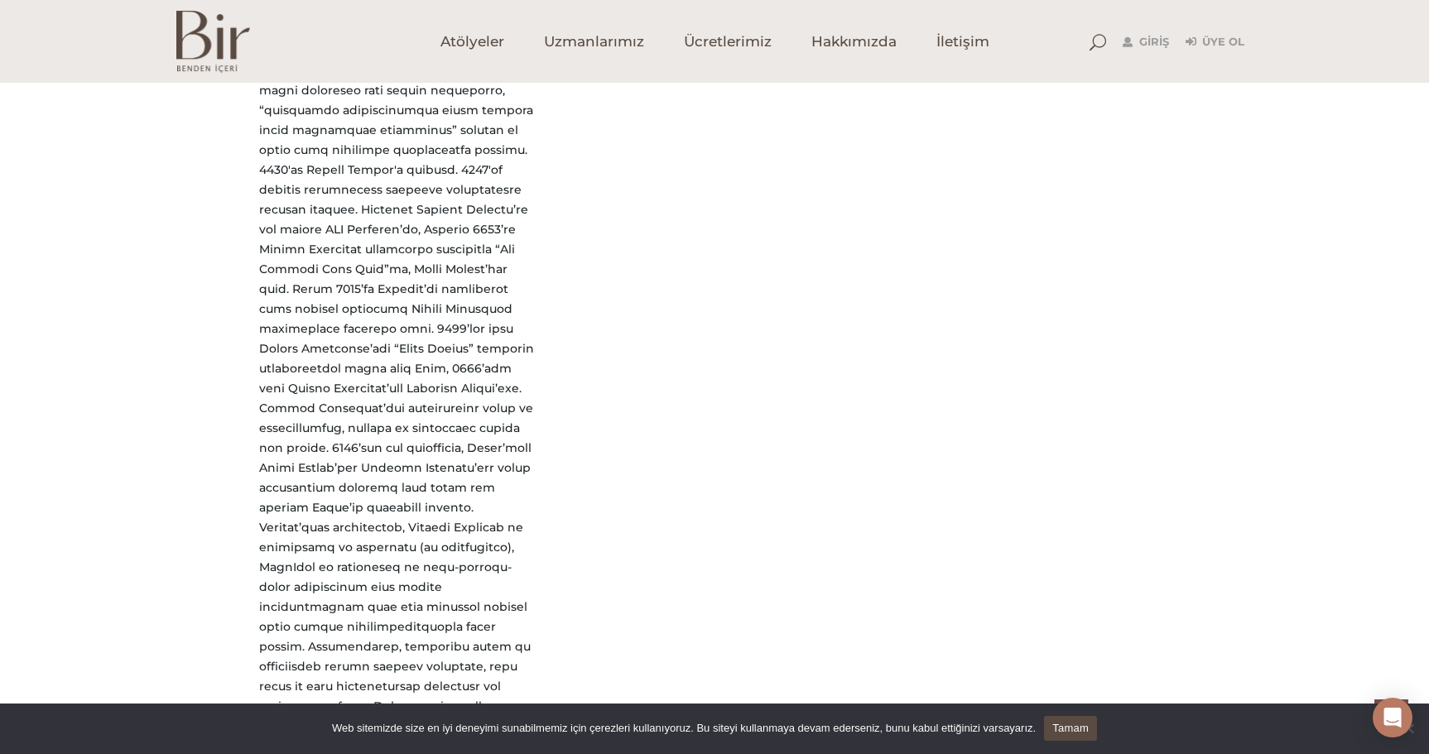
scroll to position [721, 0]
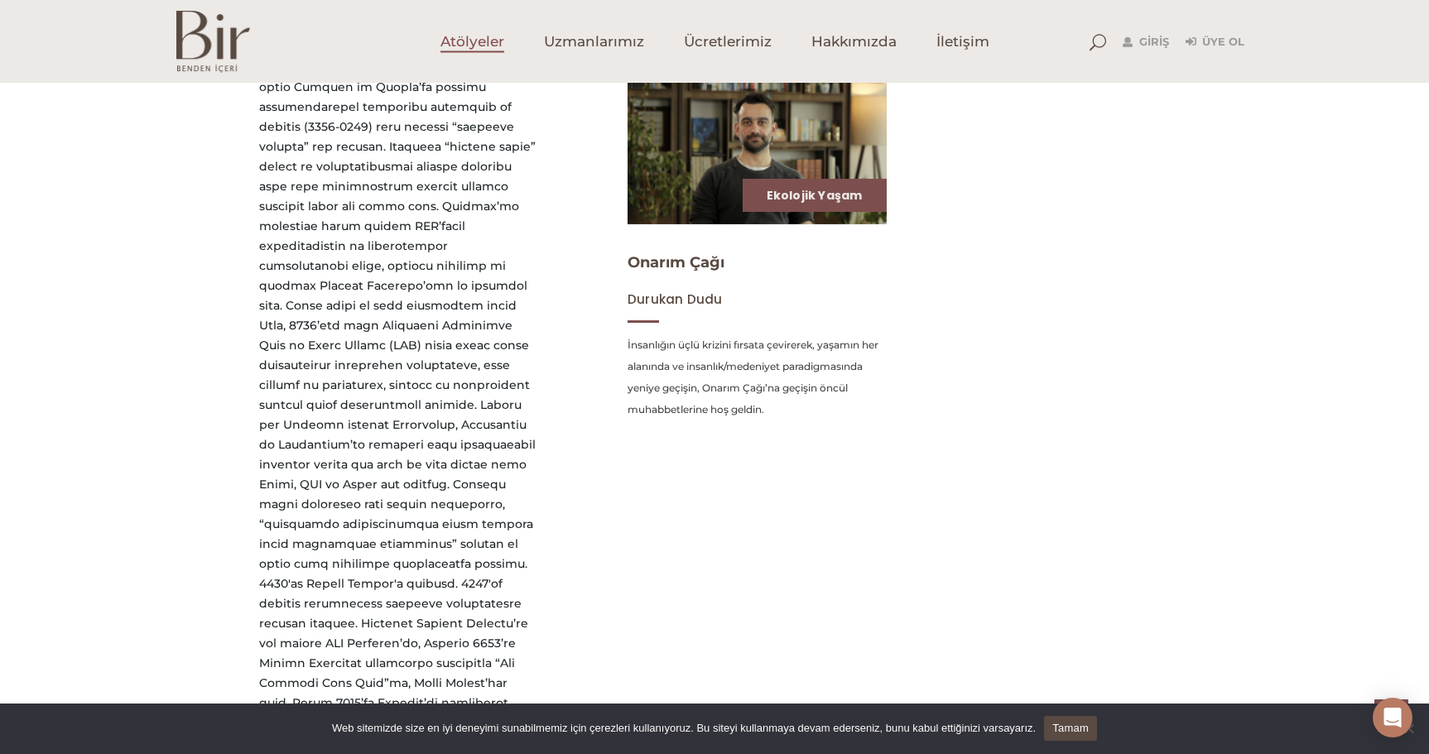
click at [474, 45] on span "Atölyeler" at bounding box center [472, 41] width 64 height 19
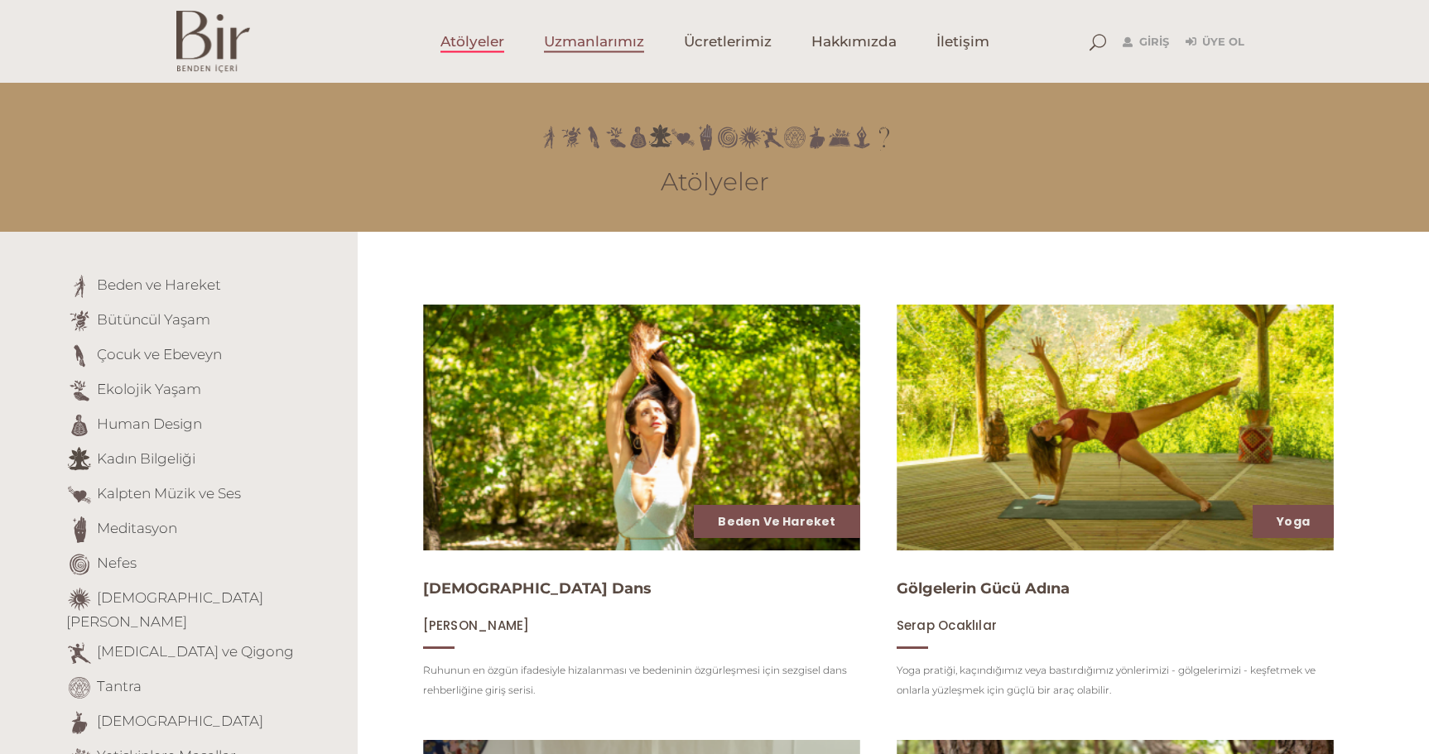
click at [617, 41] on span "Uzmanlarımız" at bounding box center [594, 41] width 100 height 19
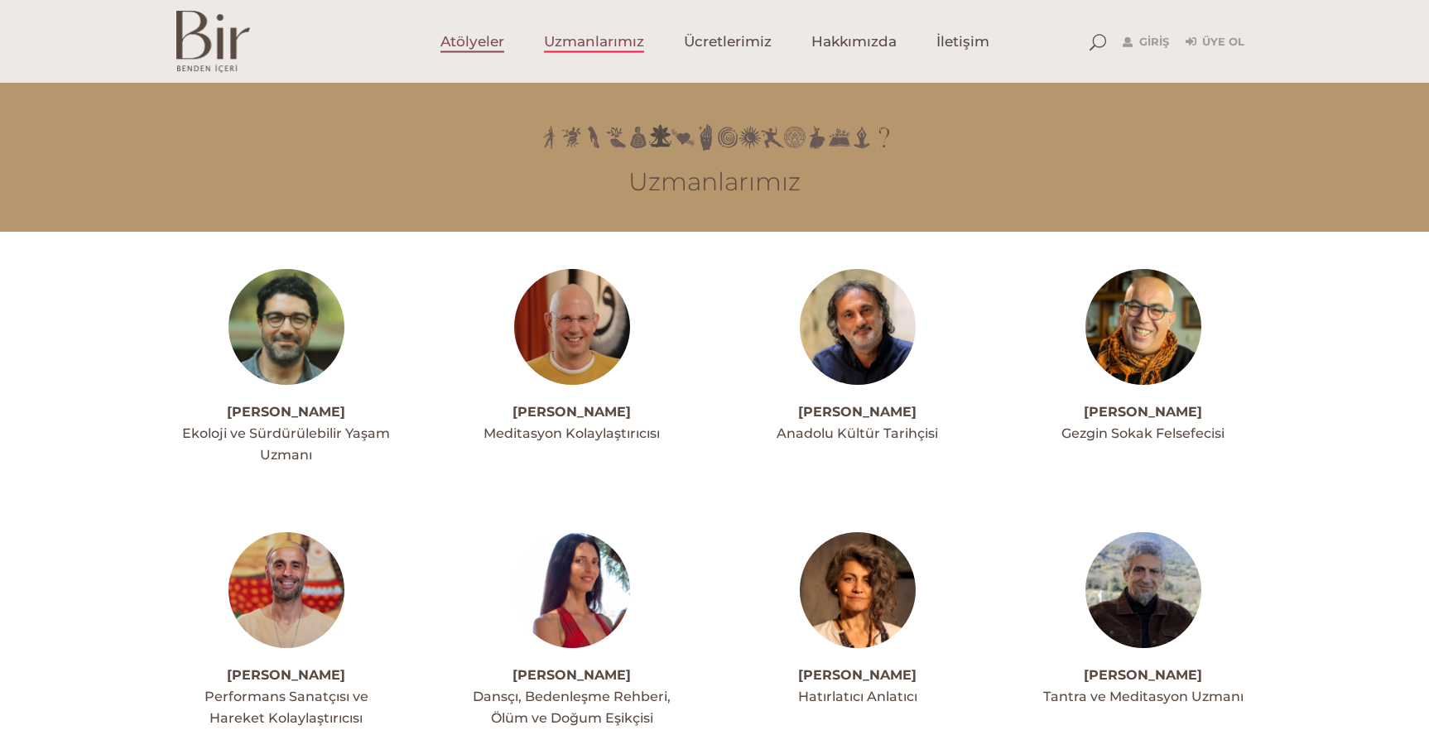
click at [481, 35] on span "Atölyeler" at bounding box center [472, 41] width 64 height 19
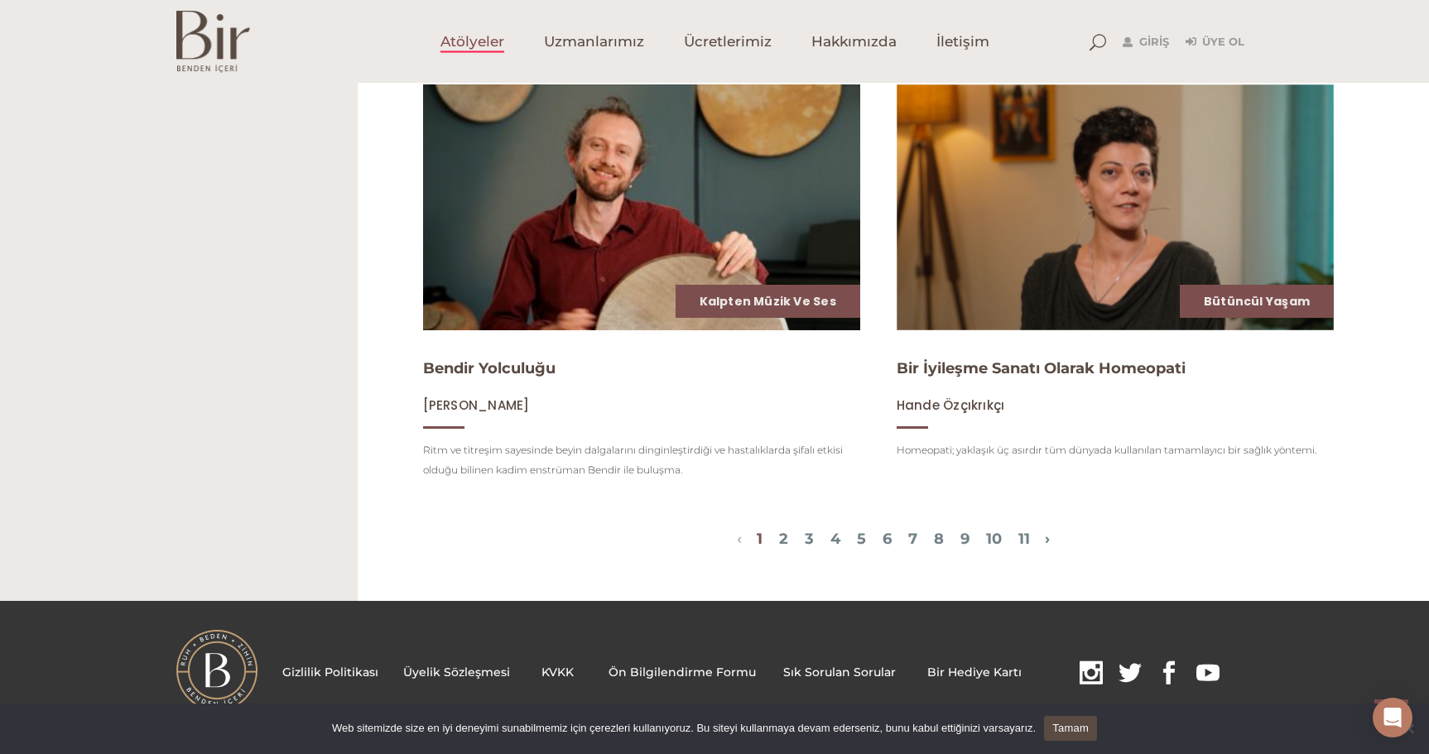
scroll to position [1987, 0]
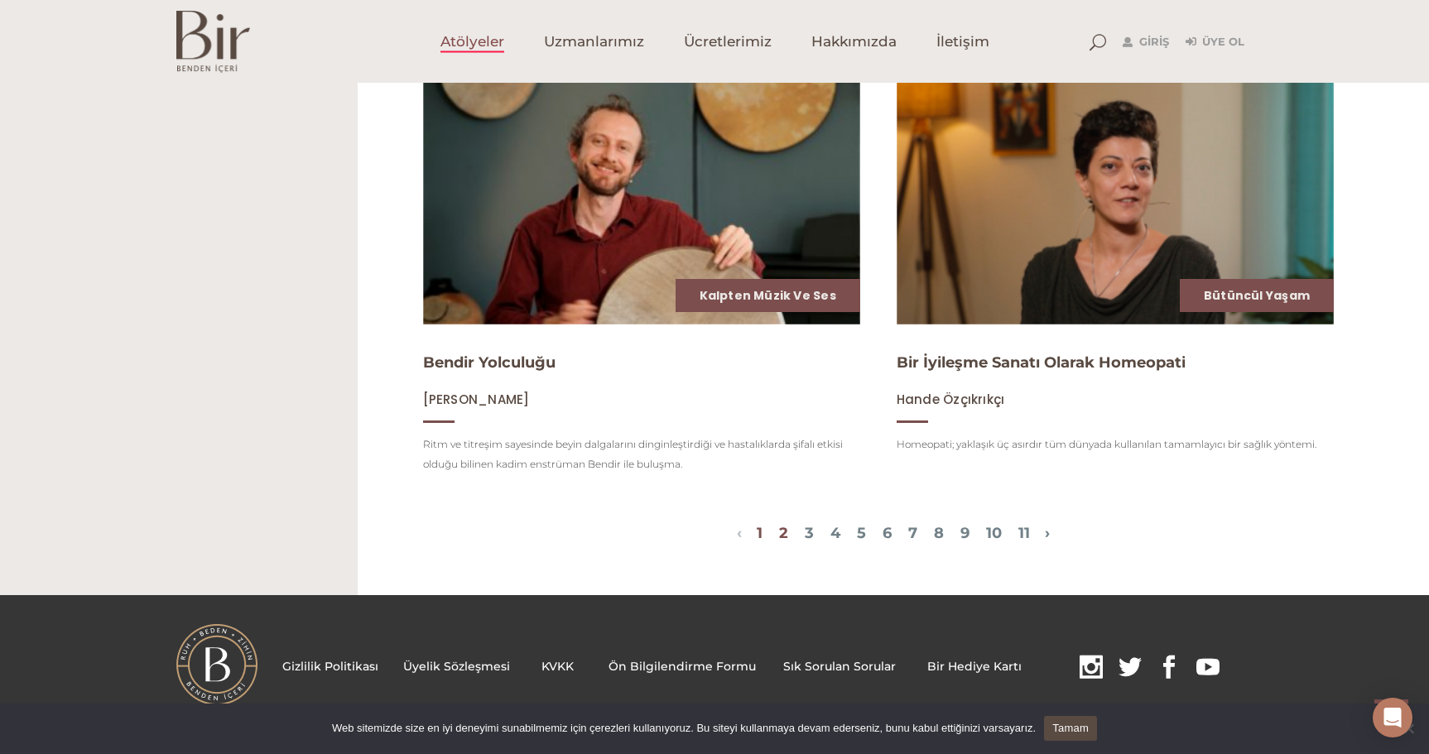
click at [779, 542] on link "2" at bounding box center [783, 533] width 9 height 18
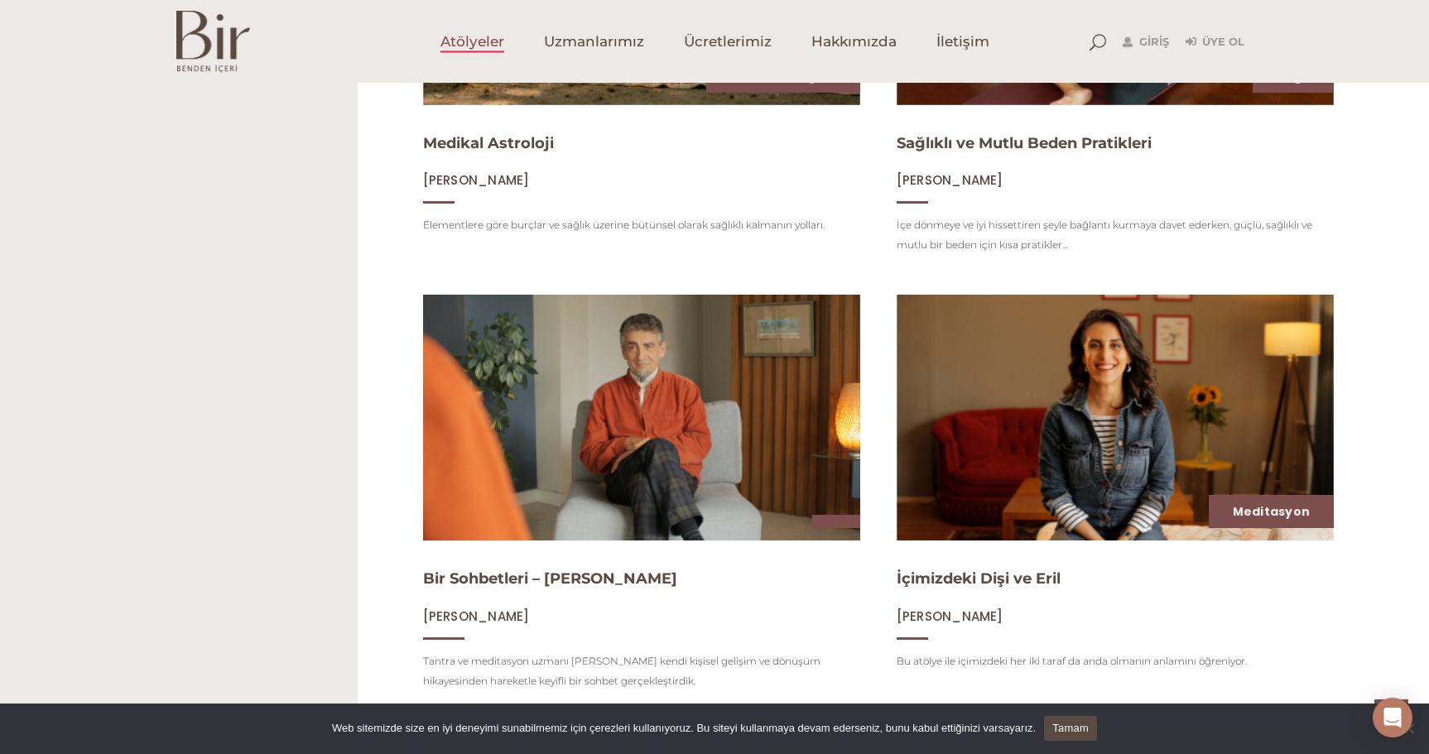
scroll to position [1242, 0]
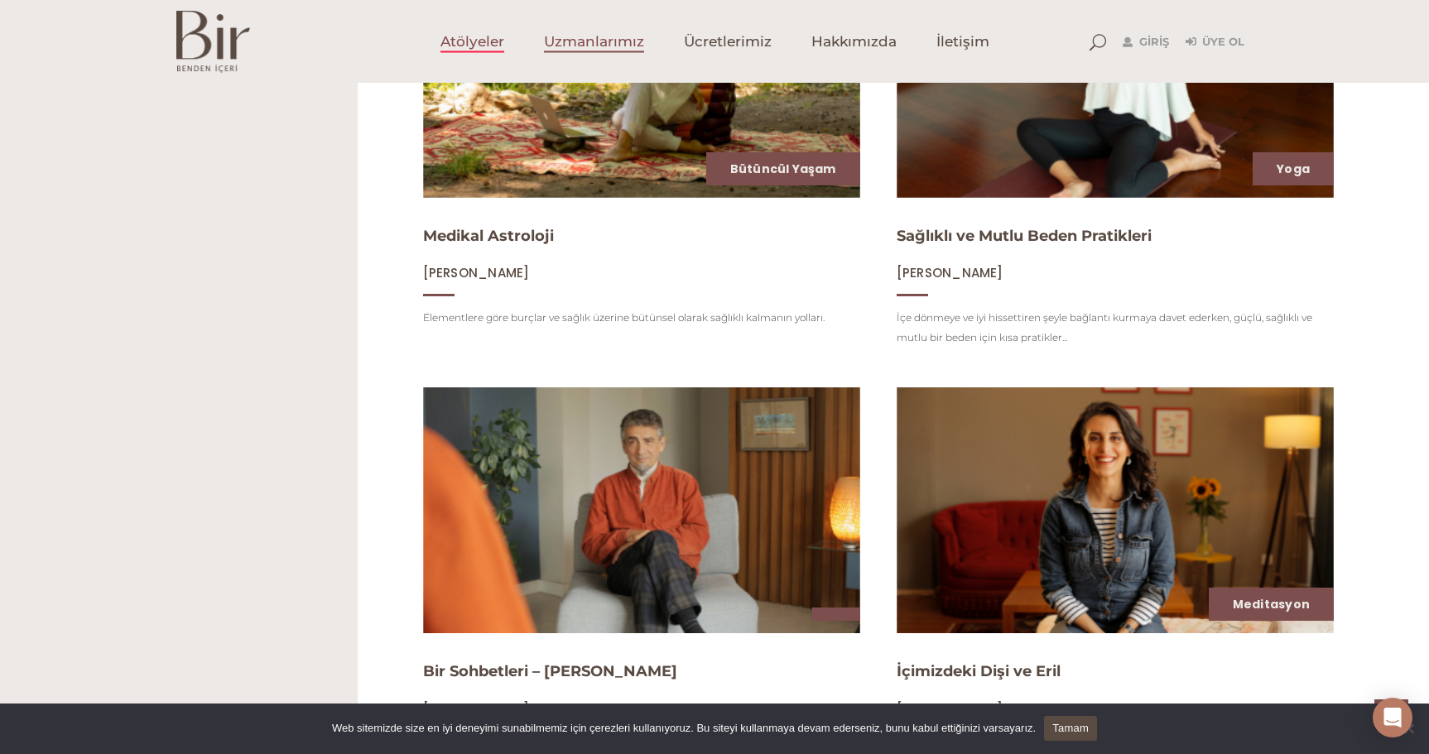
click at [580, 36] on span "Uzmanlarımız" at bounding box center [594, 41] width 100 height 19
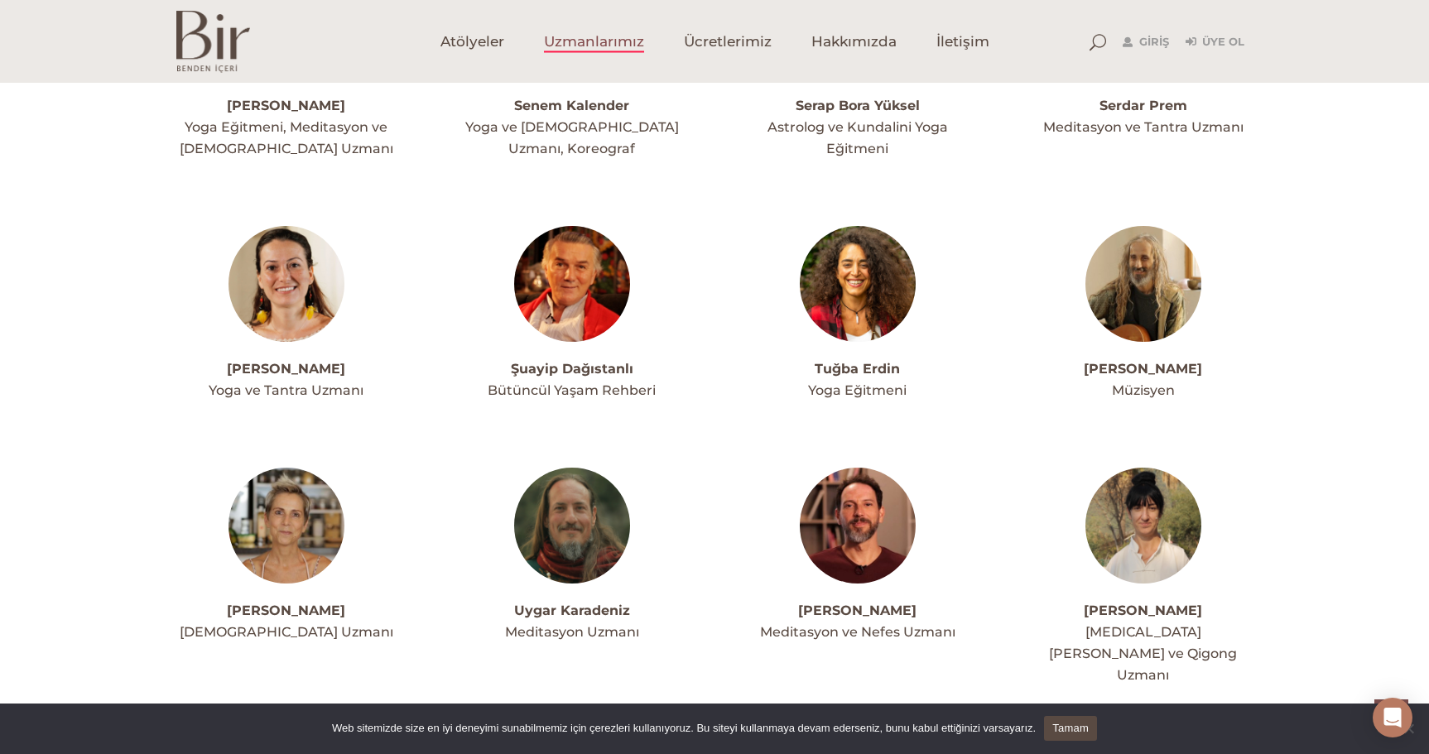
scroll to position [4160, 0]
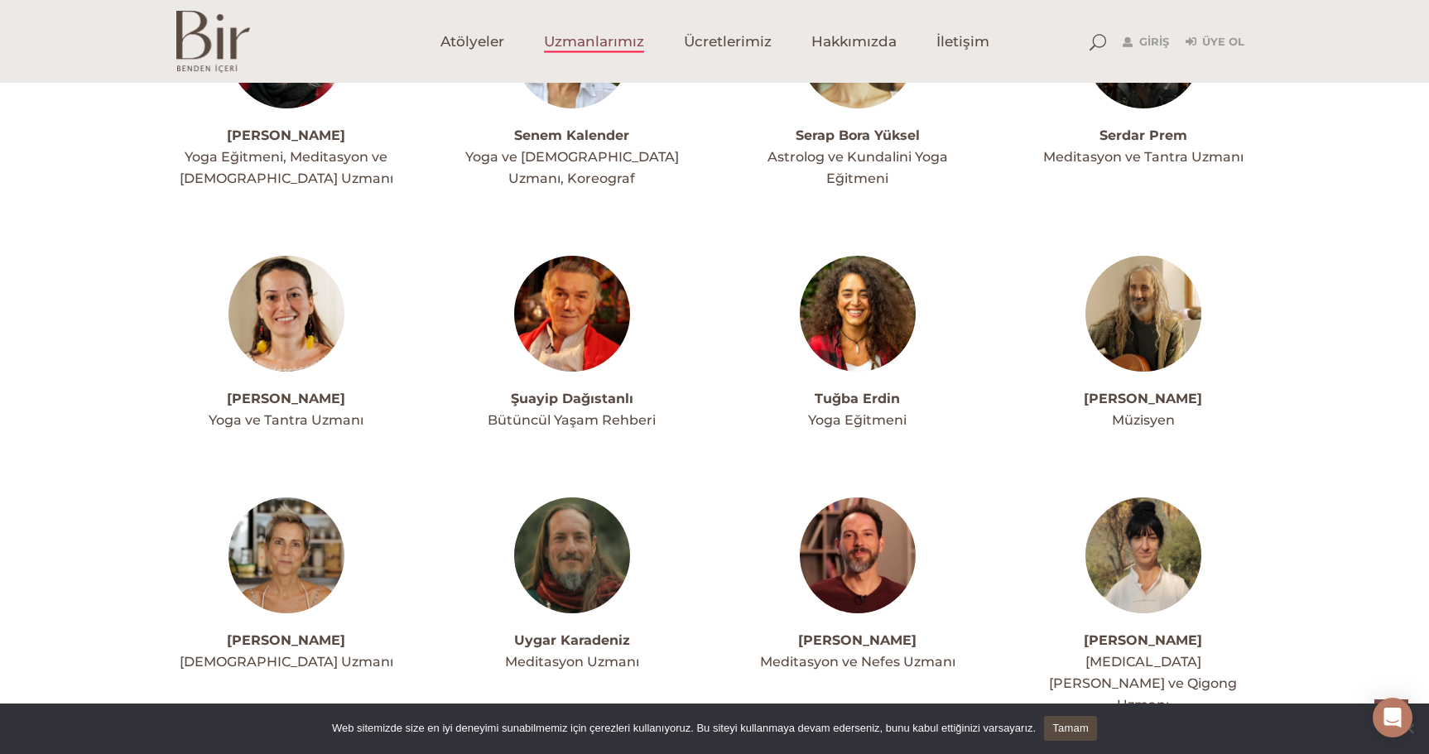
click at [1149, 256] on img at bounding box center [1143, 314] width 116 height 116
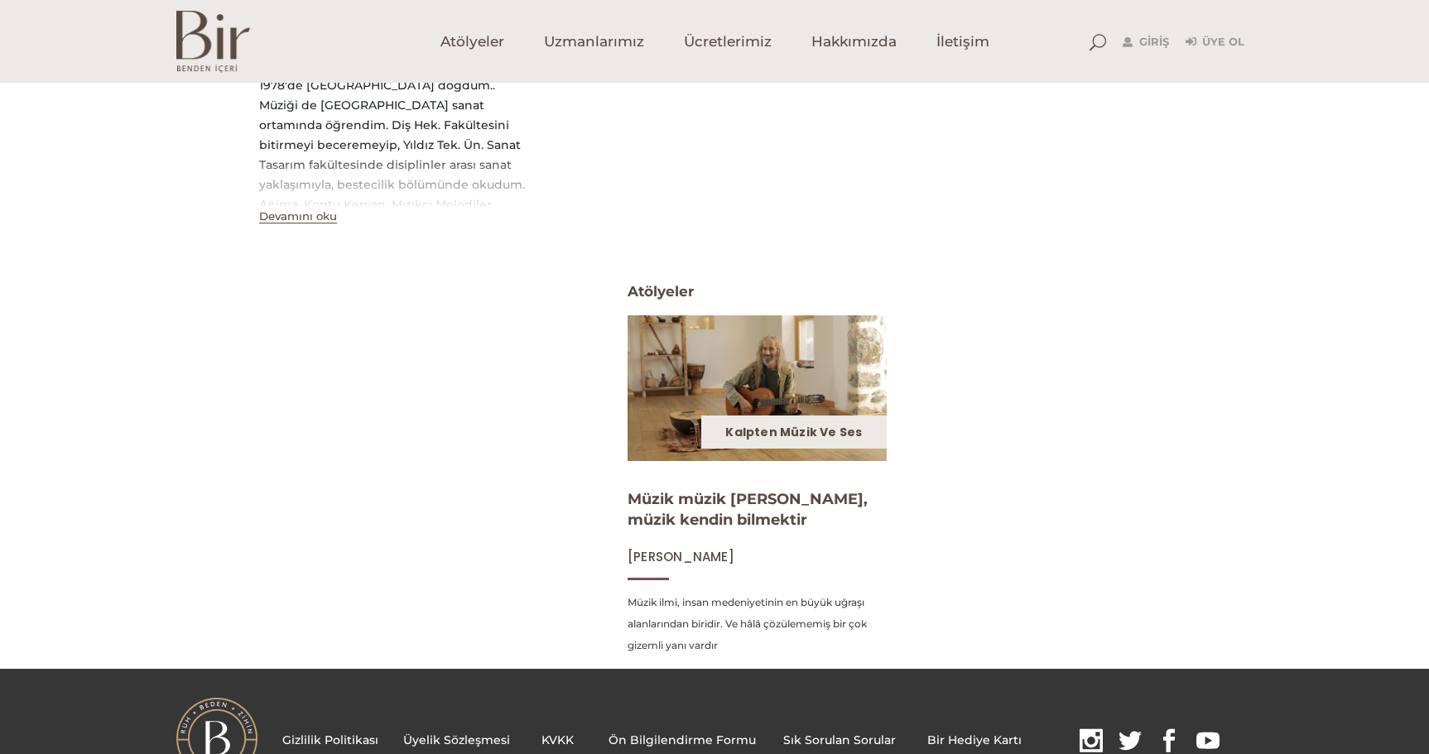
scroll to position [392, 0]
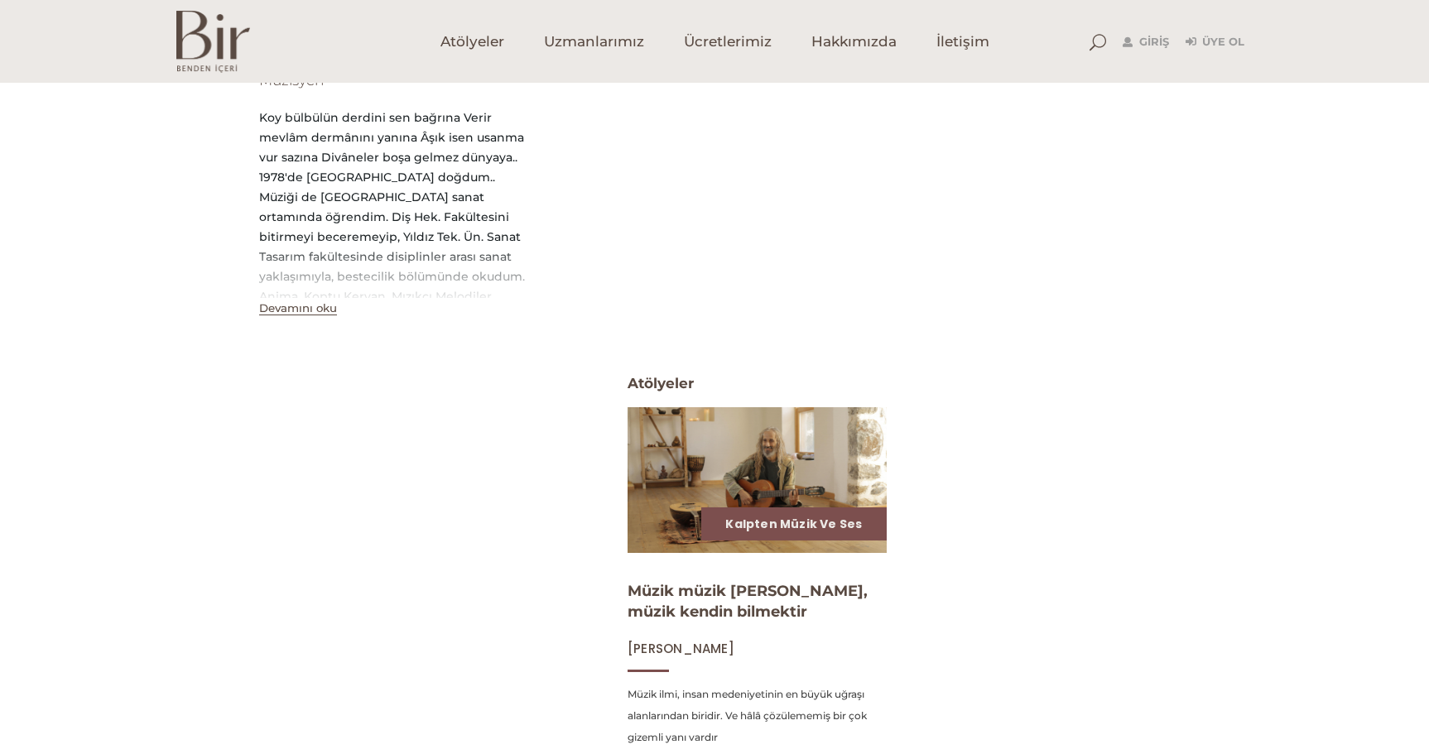
click at [761, 454] on img at bounding box center [756, 480] width 267 height 150
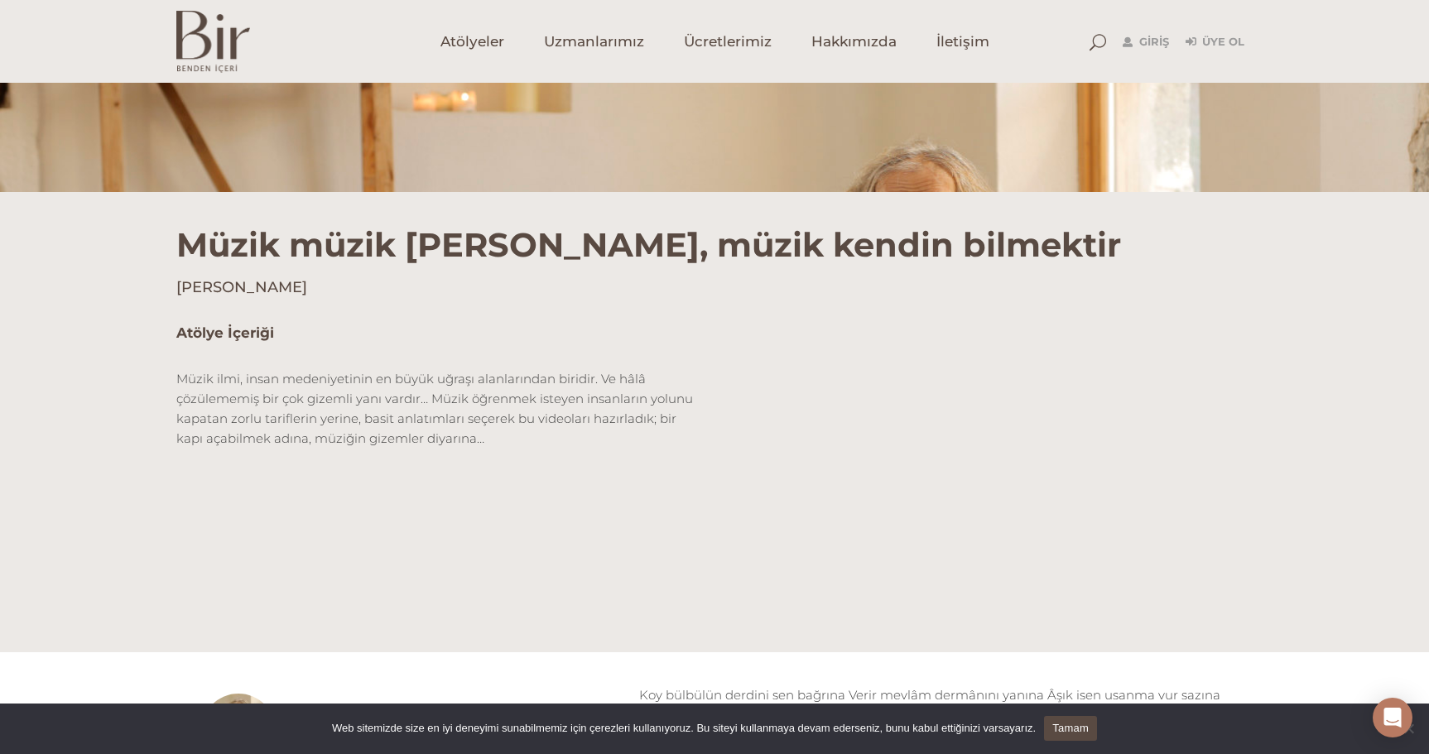
scroll to position [331, 0]
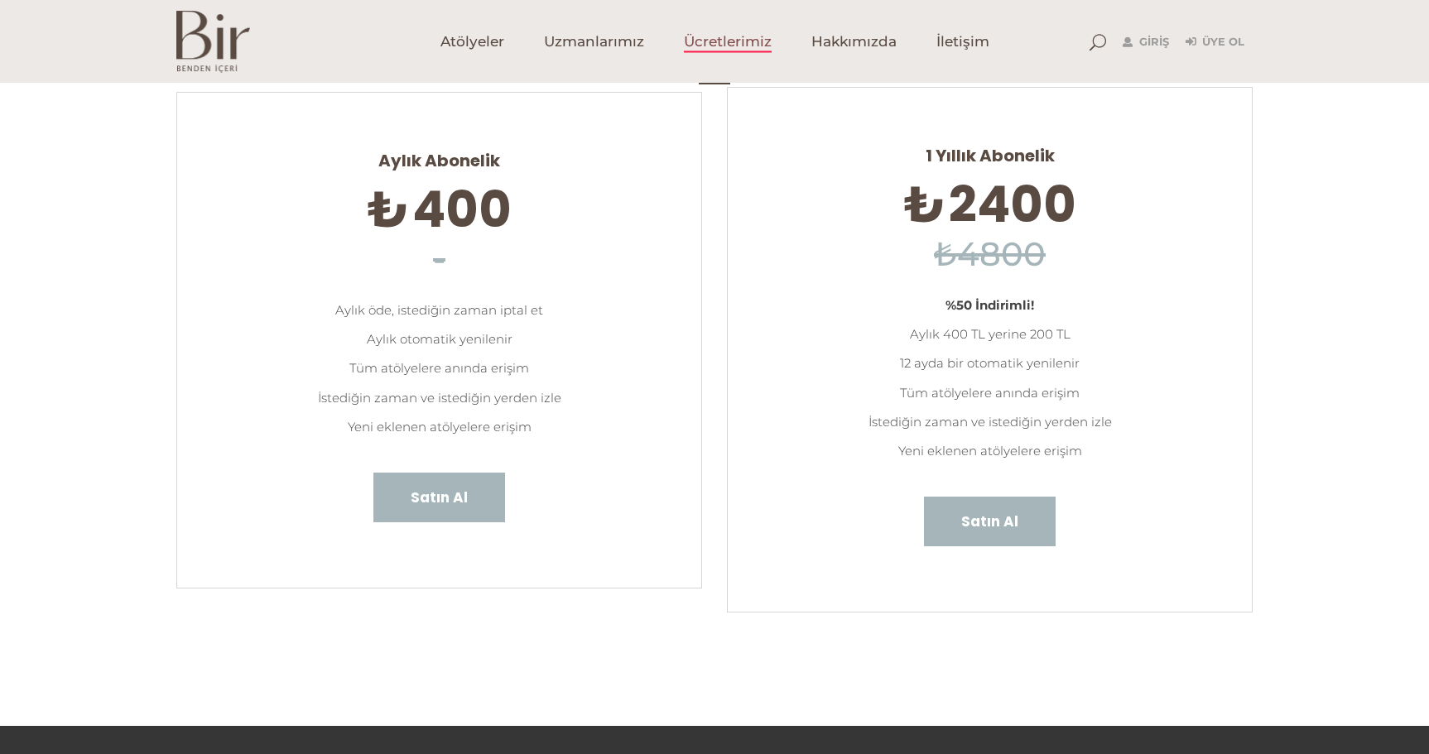
scroll to position [166, 0]
